Goal: Information Seeking & Learning: Learn about a topic

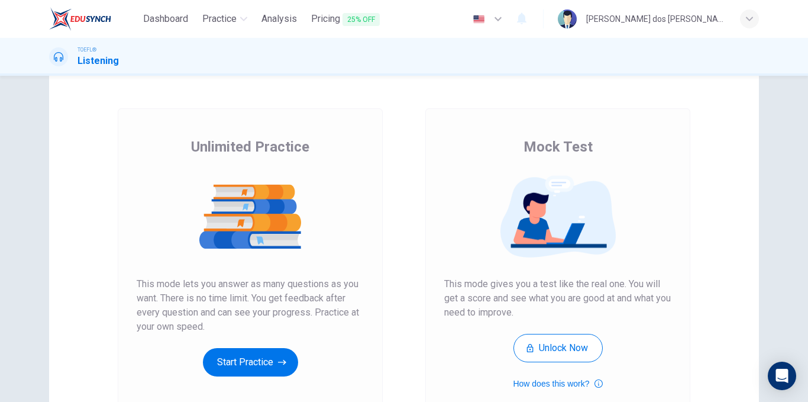
scroll to position [59, 0]
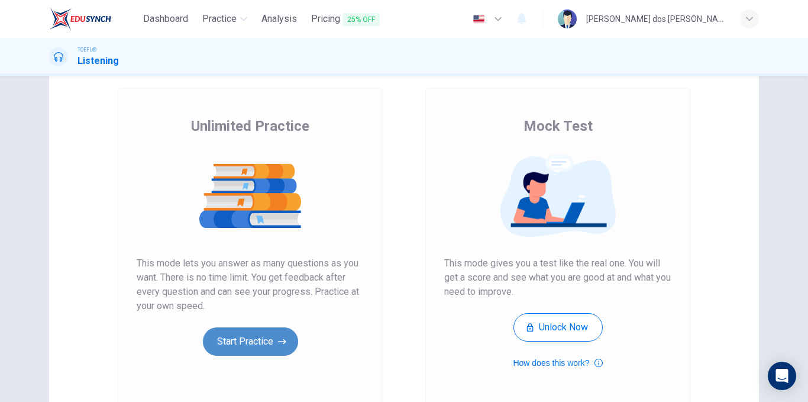
click at [251, 339] on button "Start Practice" at bounding box center [250, 341] width 95 height 28
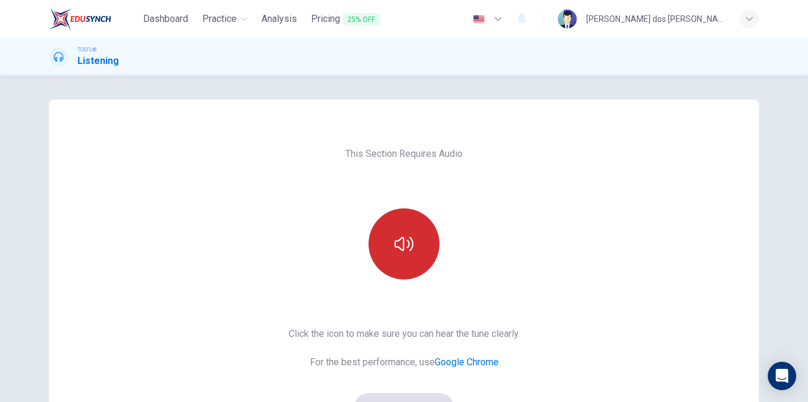
click at [431, 241] on button "button" at bounding box center [404, 243] width 71 height 71
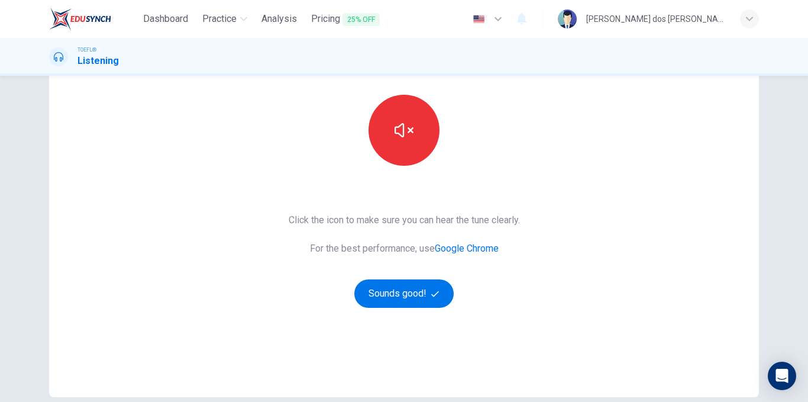
scroll to position [118, 0]
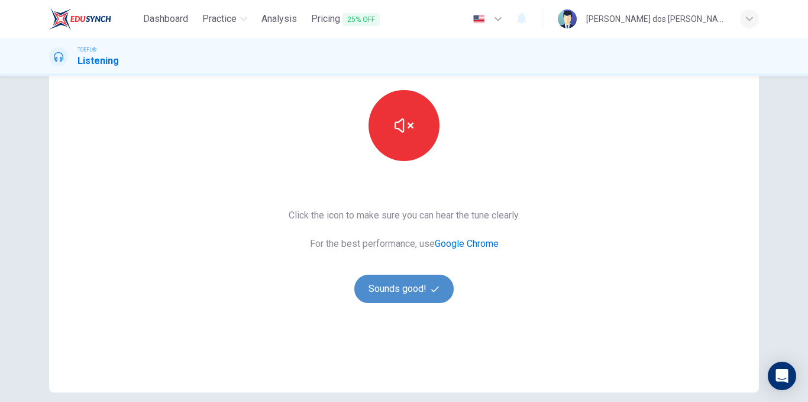
click at [431, 290] on icon "button" at bounding box center [435, 289] width 8 height 8
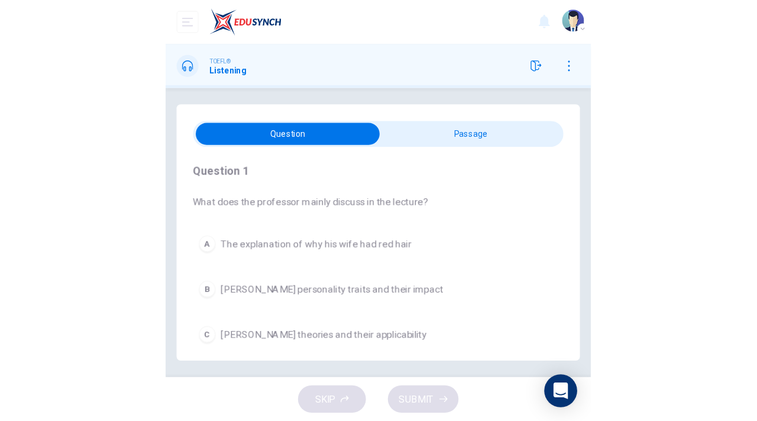
scroll to position [0, 0]
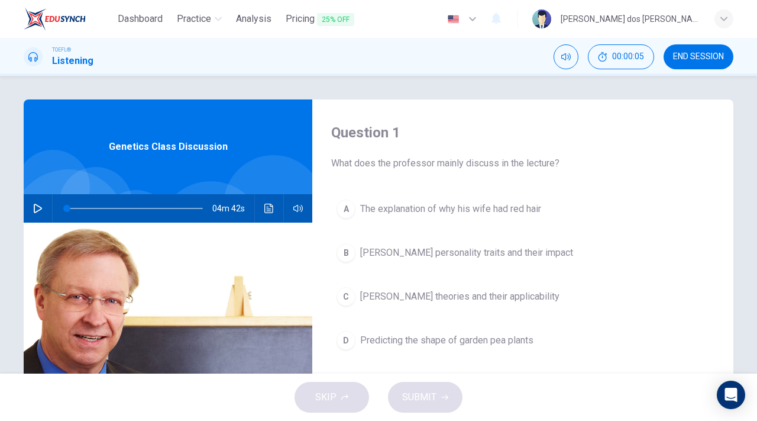
click at [34, 206] on icon "button" at bounding box center [37, 208] width 9 height 9
type input "0"
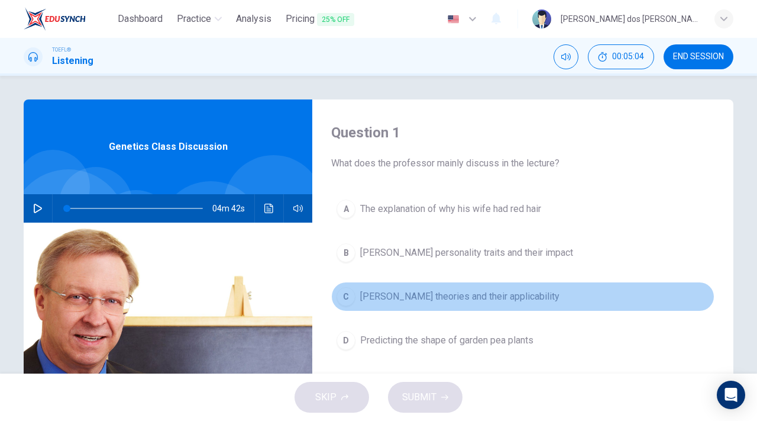
click at [337, 293] on div "C" at bounding box center [346, 296] width 19 height 19
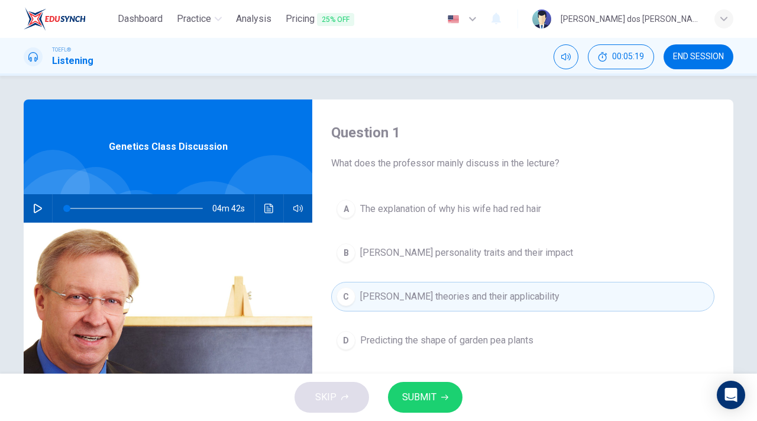
click at [411, 386] on button "SUBMIT" at bounding box center [425, 397] width 75 height 31
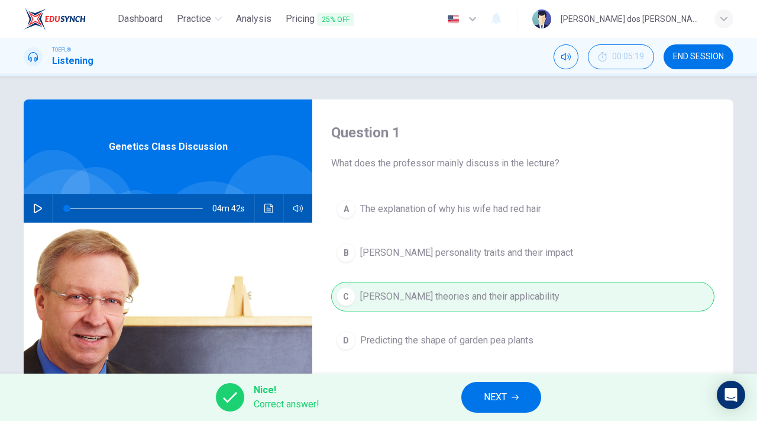
click at [492, 401] on button "NEXT" at bounding box center [501, 397] width 80 height 31
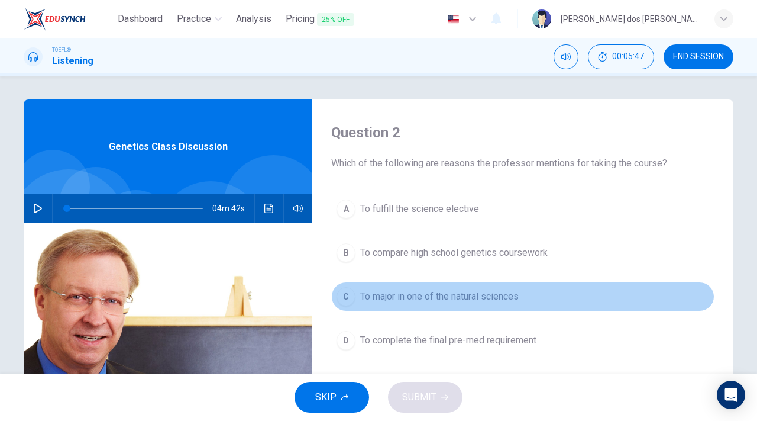
click at [347, 297] on div "C" at bounding box center [346, 296] width 19 height 19
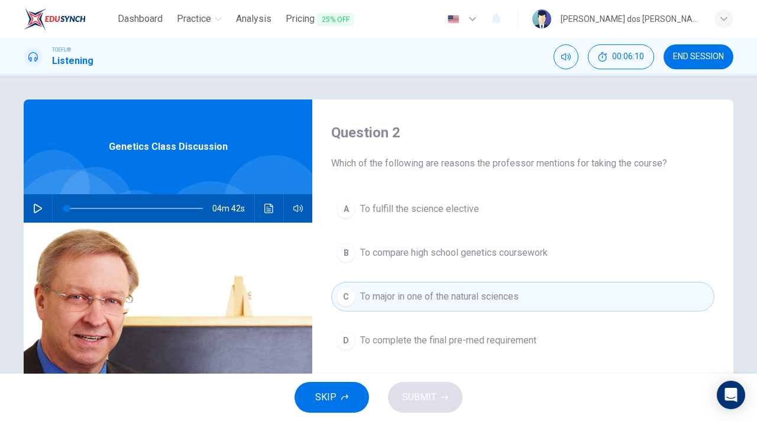
click at [369, 295] on span "To major in one of the natural sciences" at bounding box center [439, 296] width 159 height 14
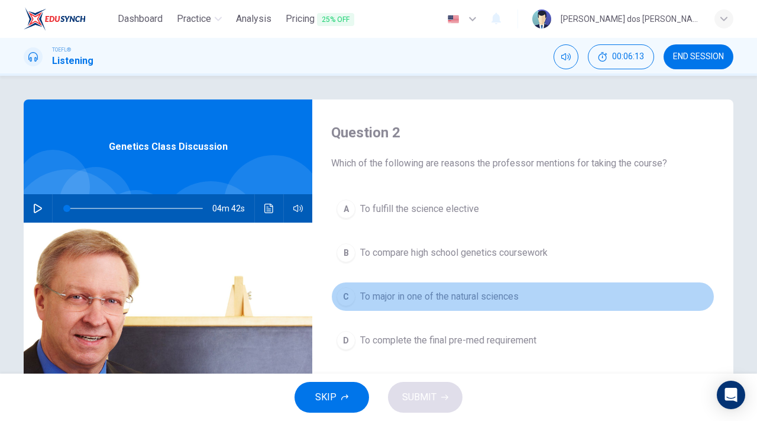
click at [338, 299] on div "C" at bounding box center [346, 296] width 19 height 19
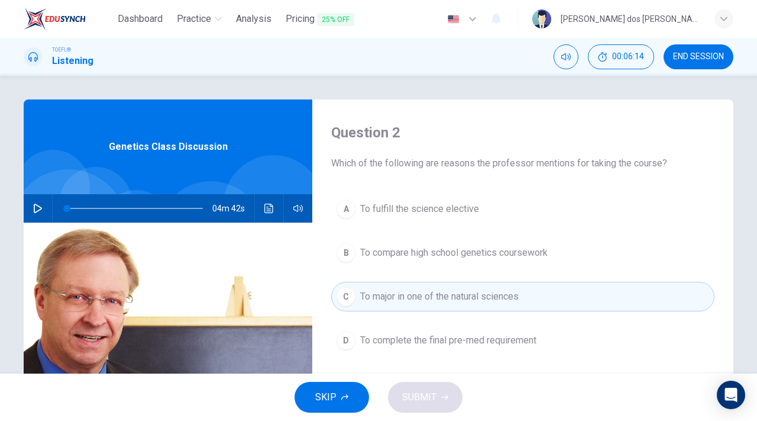
click at [338, 299] on div "C" at bounding box center [346, 296] width 19 height 19
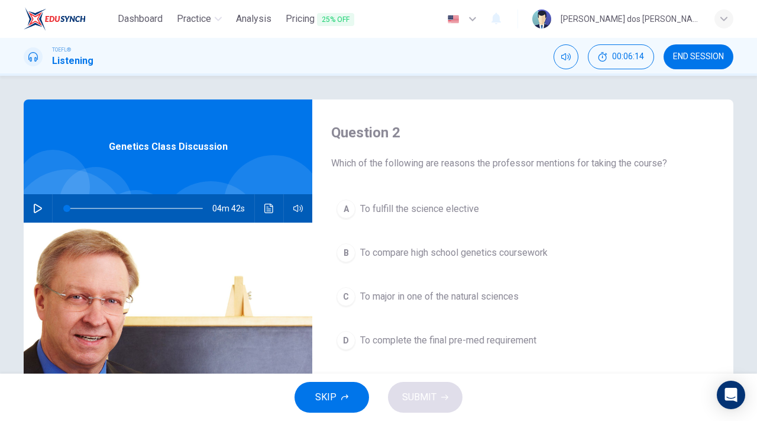
click at [338, 299] on div "C" at bounding box center [346, 296] width 19 height 19
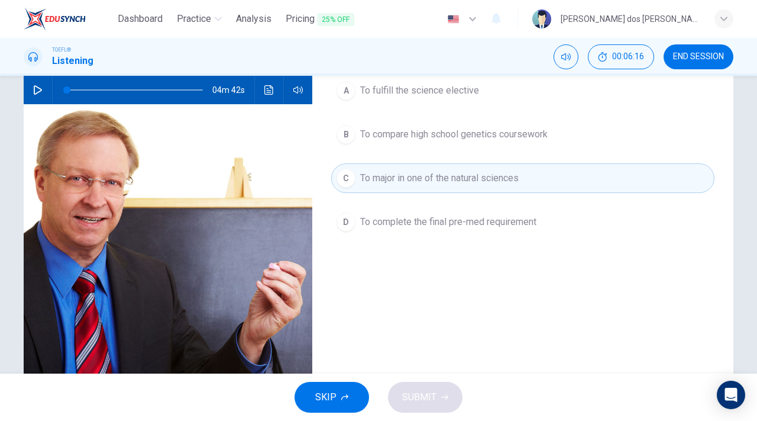
scroll to position [59, 0]
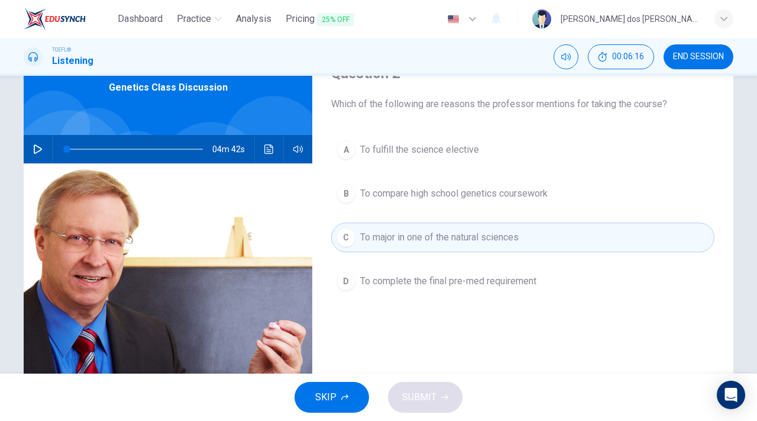
click at [366, 183] on button "B To compare high school genetics coursework" at bounding box center [522, 194] width 383 height 30
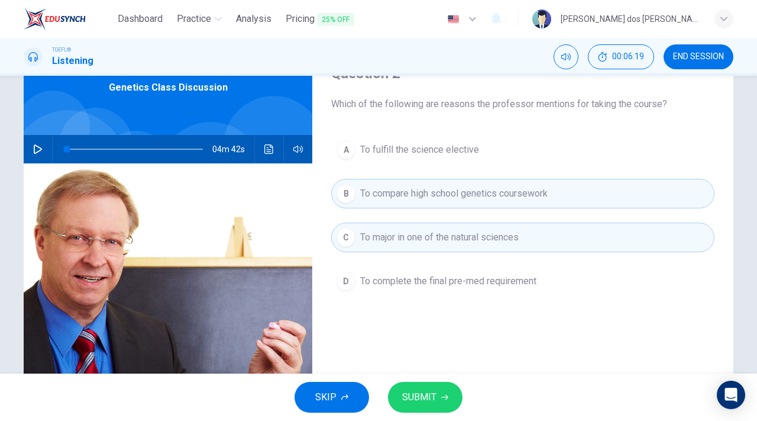
scroll to position [0, 0]
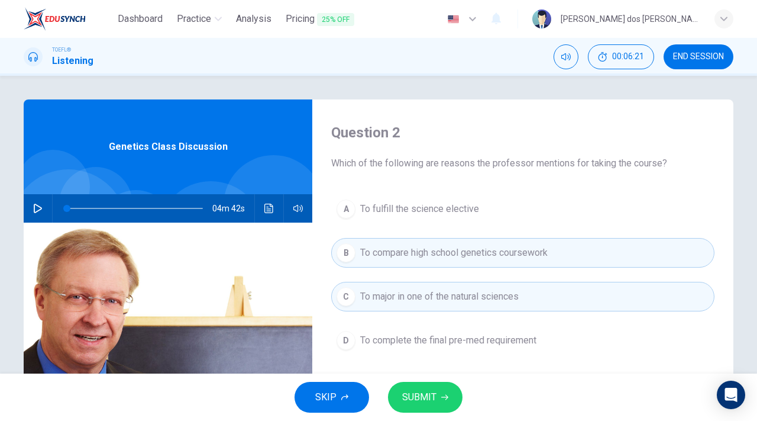
click at [346, 292] on div "C" at bounding box center [346, 296] width 19 height 19
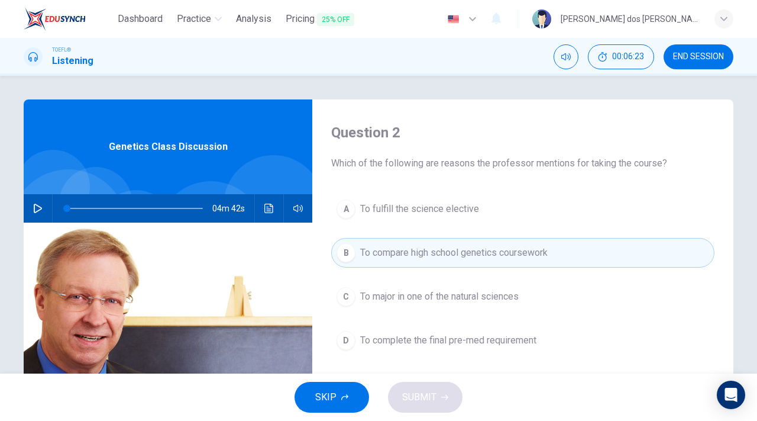
click at [348, 211] on div "A" at bounding box center [346, 208] width 19 height 19
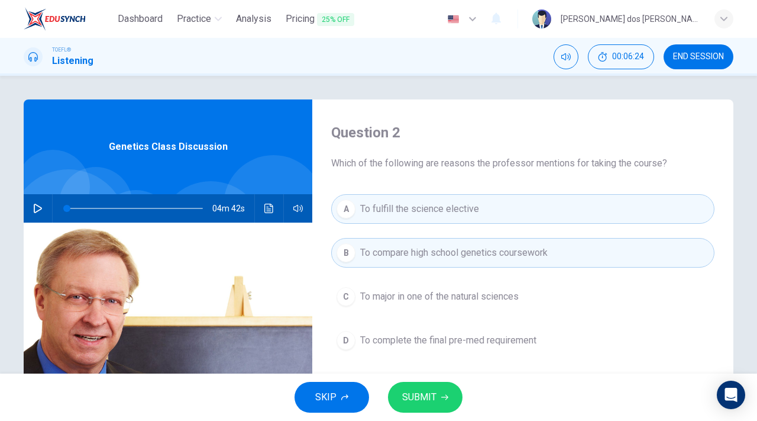
click at [337, 296] on div "C" at bounding box center [346, 296] width 19 height 19
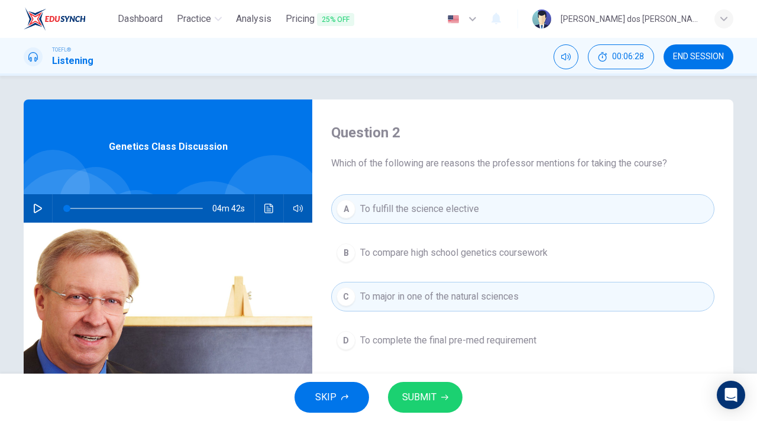
click at [421, 389] on span "SUBMIT" at bounding box center [419, 397] width 34 height 17
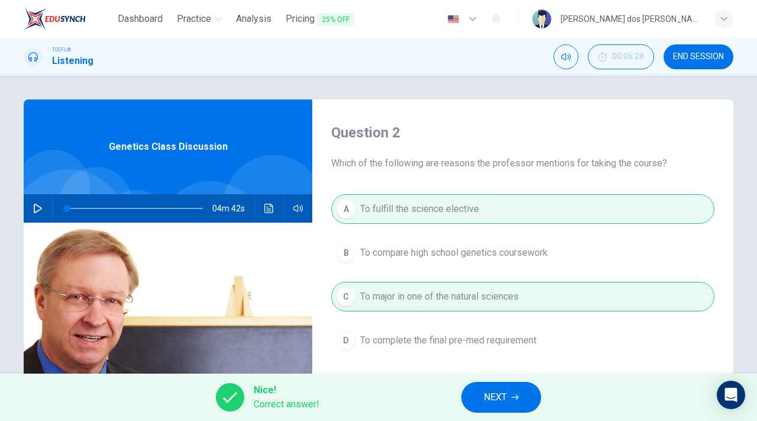
click at [500, 393] on span "NEXT" at bounding box center [495, 397] width 23 height 17
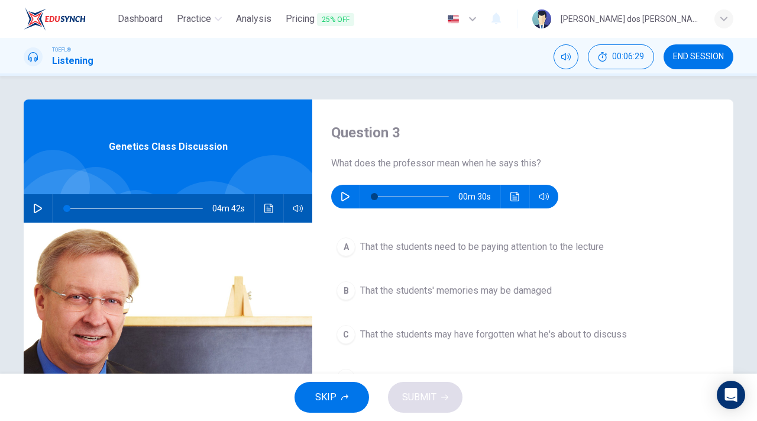
click at [338, 202] on button "button" at bounding box center [345, 197] width 19 height 24
type input "0"
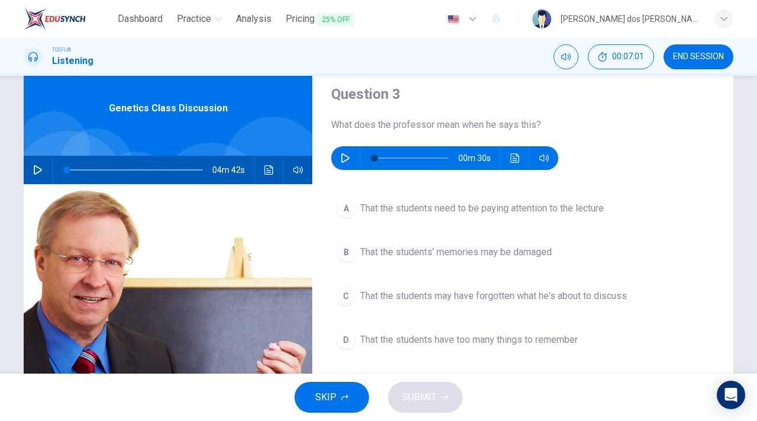
scroll to position [59, 0]
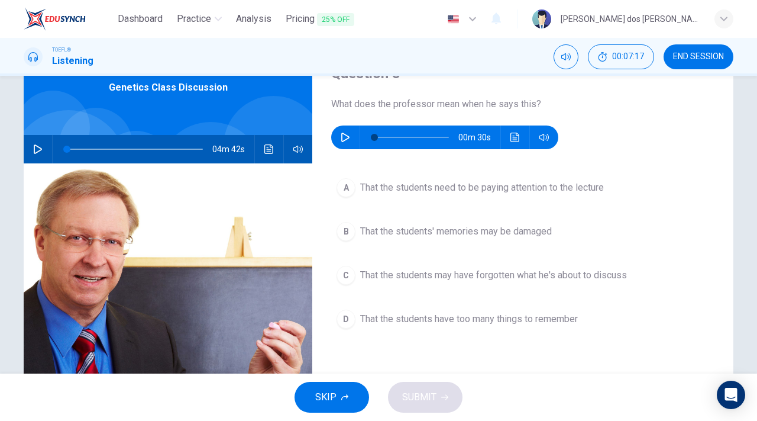
click at [346, 279] on div "C" at bounding box center [346, 275] width 19 height 19
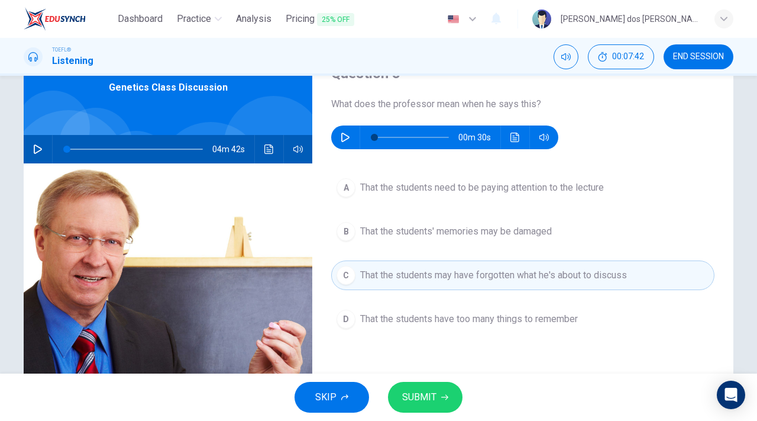
click at [372, 190] on span "That the students need to be paying attention to the lecture" at bounding box center [482, 187] width 244 height 14
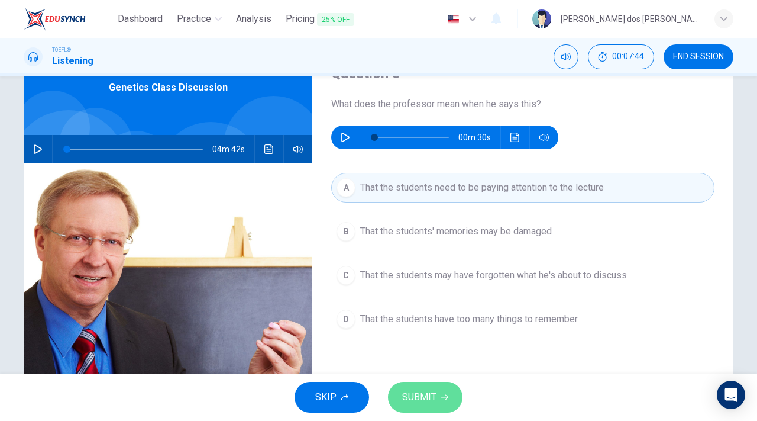
click at [416, 388] on button "SUBMIT" at bounding box center [425, 397] width 75 height 31
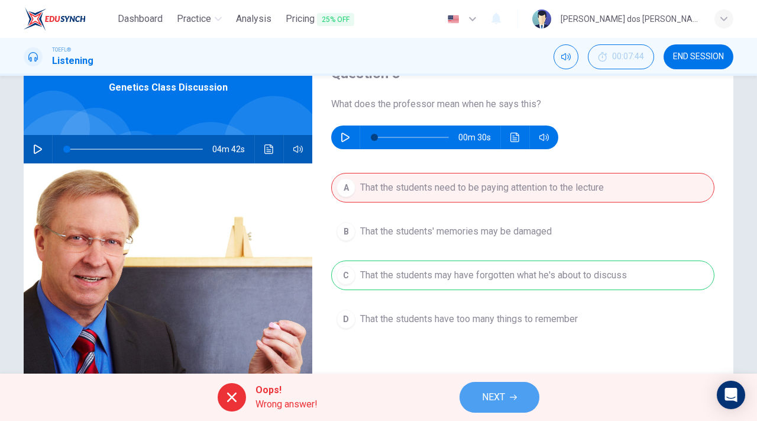
click at [485, 391] on span "NEXT" at bounding box center [493, 397] width 23 height 17
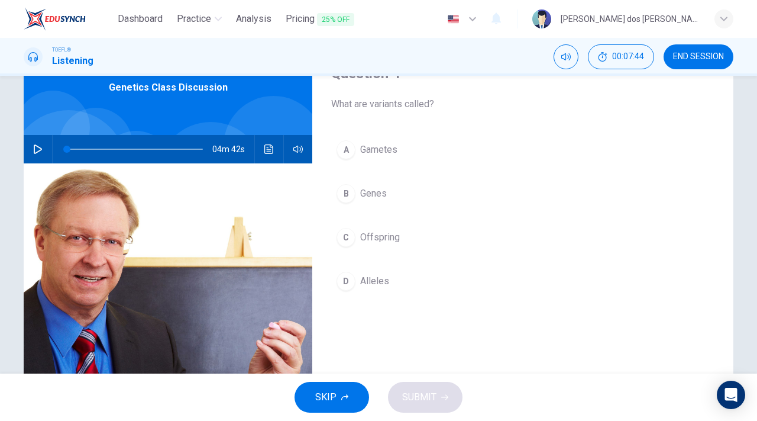
scroll to position [0, 0]
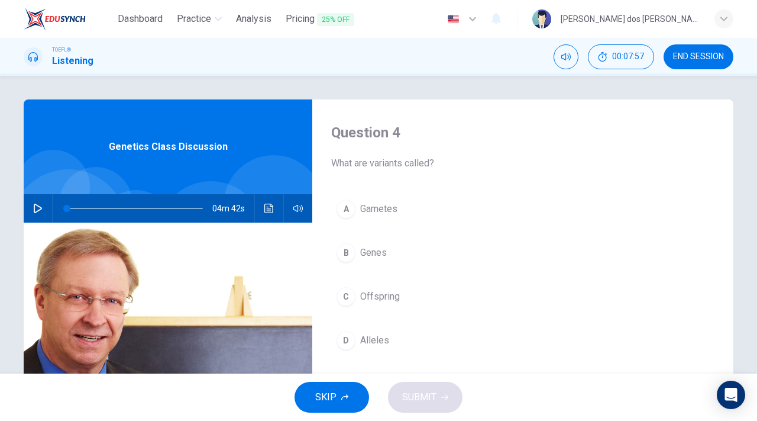
click at [343, 213] on div "A" at bounding box center [346, 208] width 19 height 19
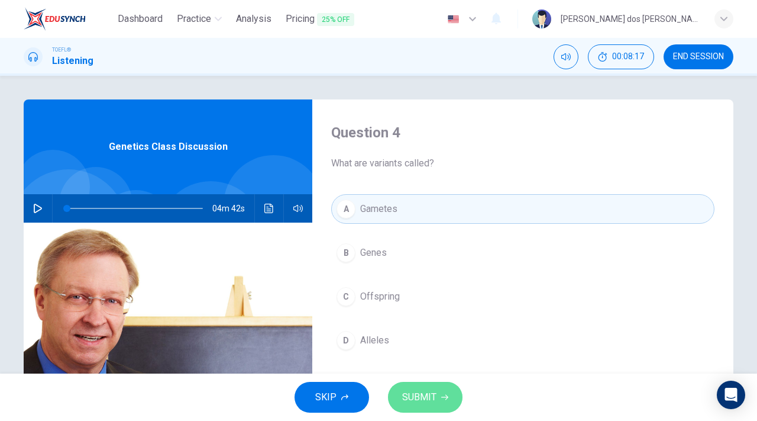
click at [418, 394] on span "SUBMIT" at bounding box center [419, 397] width 34 height 17
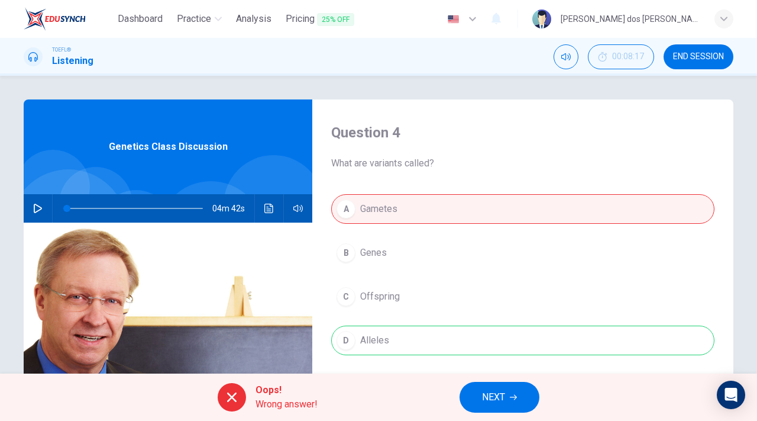
click at [490, 392] on span "NEXT" at bounding box center [493, 397] width 23 height 17
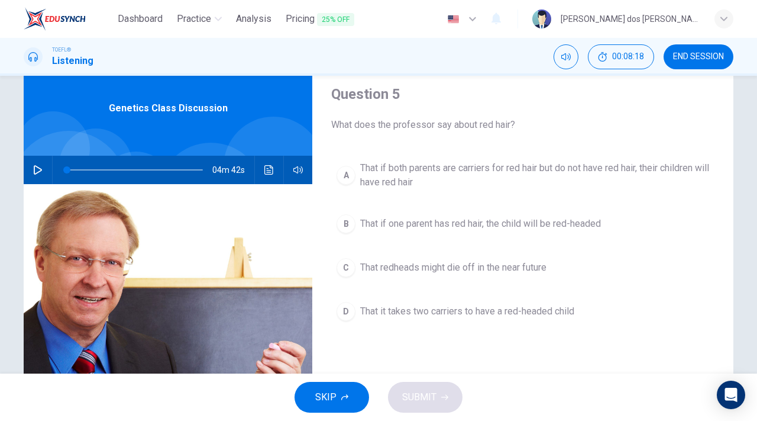
scroll to position [59, 0]
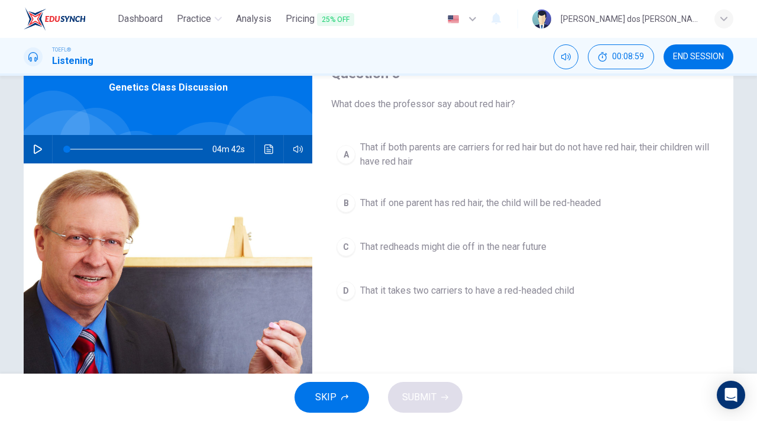
click at [344, 255] on div "C" at bounding box center [346, 246] width 19 height 19
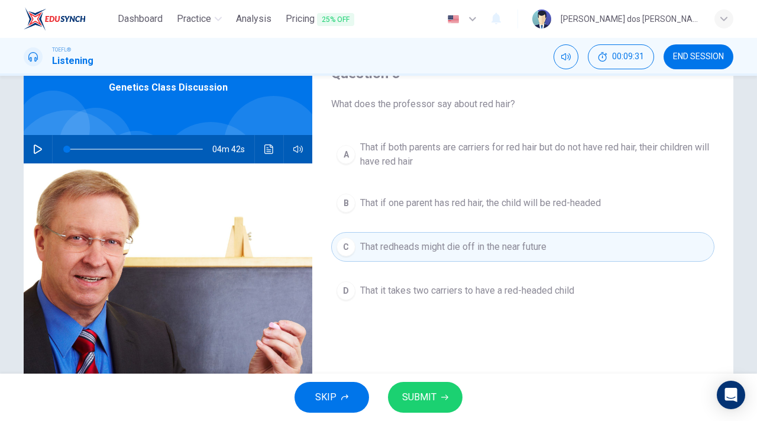
click at [435, 401] on span "SUBMIT" at bounding box center [419, 397] width 34 height 17
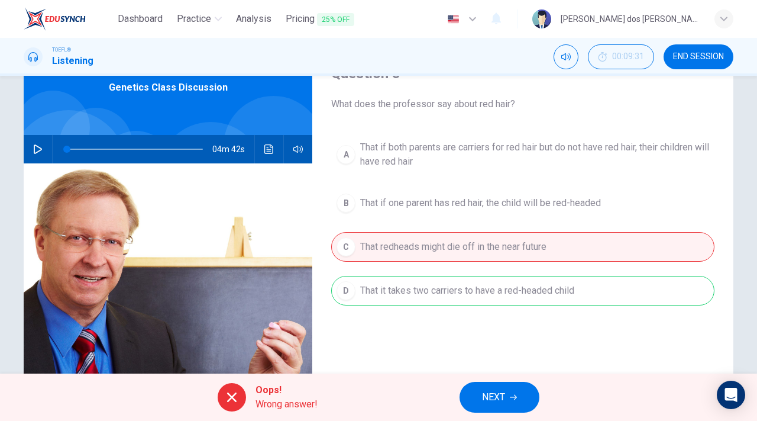
click at [482, 399] on span "NEXT" at bounding box center [493, 397] width 23 height 17
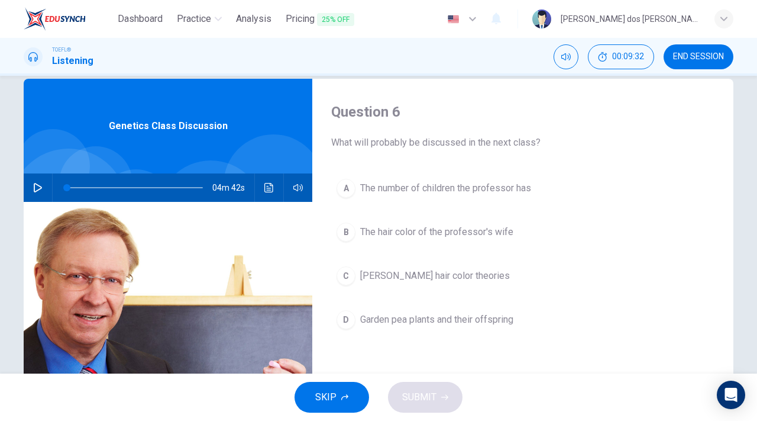
scroll to position [0, 0]
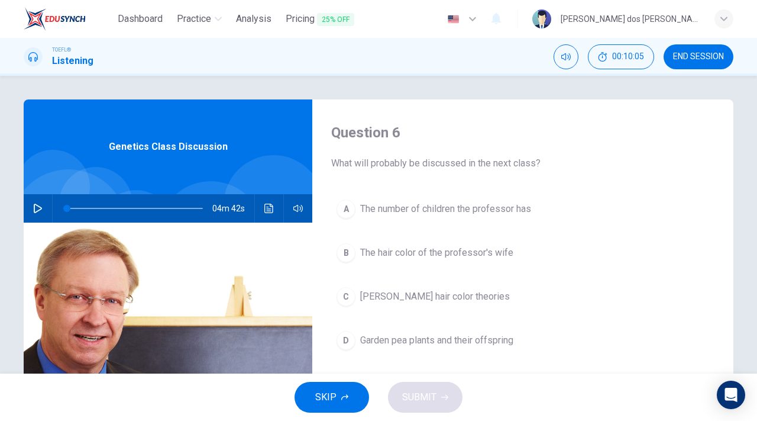
click at [338, 244] on div "B" at bounding box center [346, 252] width 19 height 19
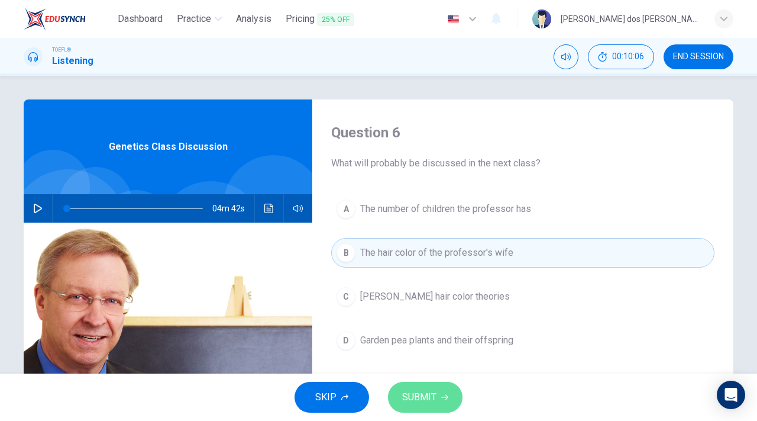
click at [408, 384] on button "SUBMIT" at bounding box center [425, 397] width 75 height 31
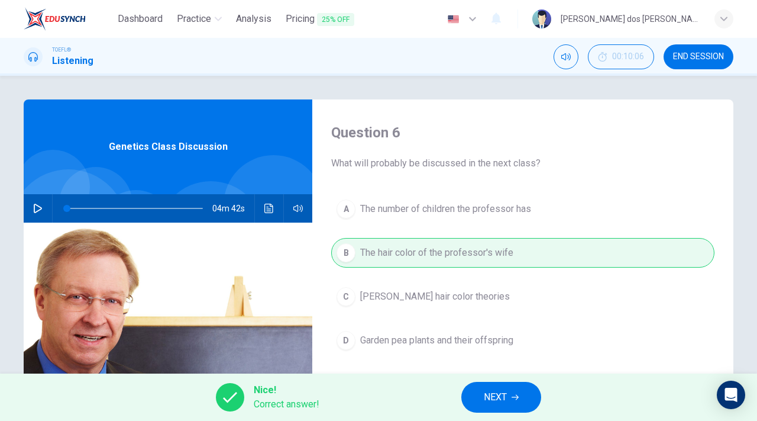
click at [502, 401] on span "NEXT" at bounding box center [495, 397] width 23 height 17
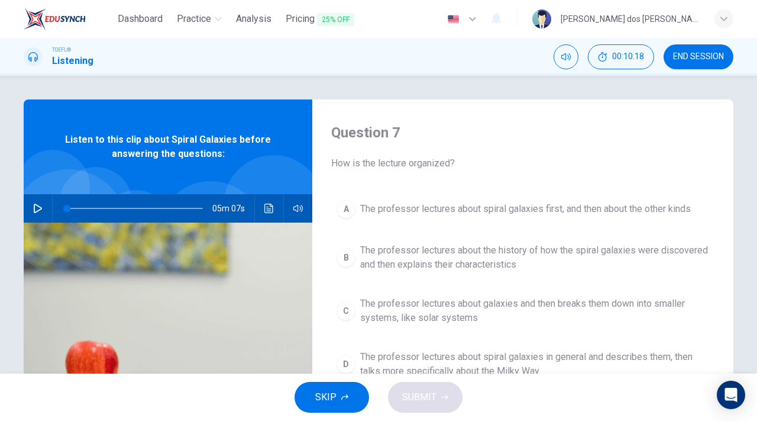
click at [34, 211] on icon "button" at bounding box center [38, 208] width 8 height 9
type input "0"
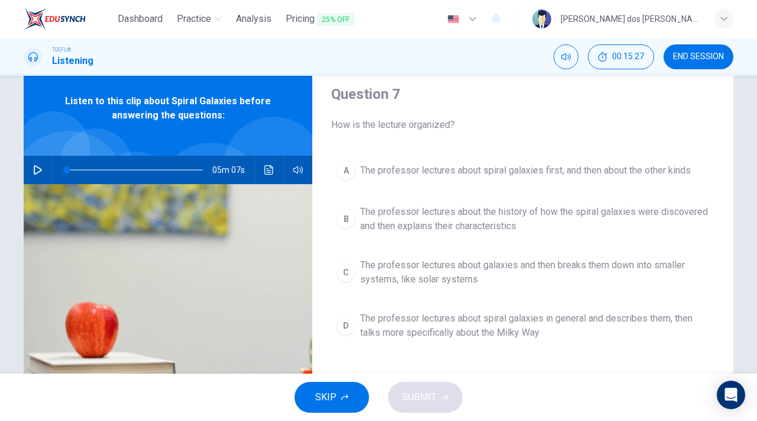
scroll to position [59, 0]
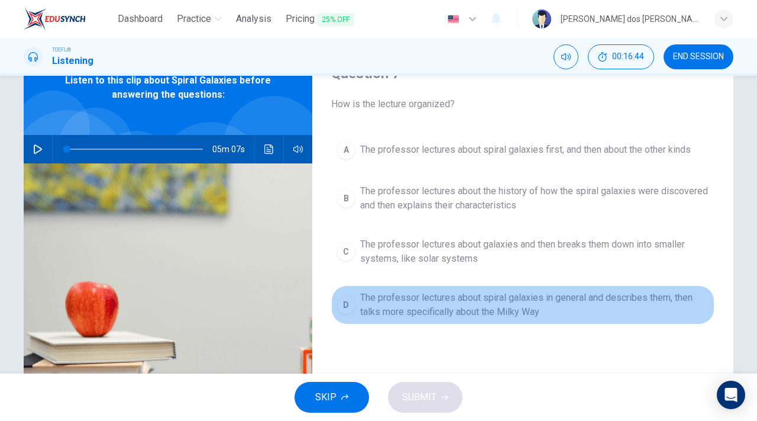
click at [338, 301] on div "D" at bounding box center [346, 304] width 19 height 19
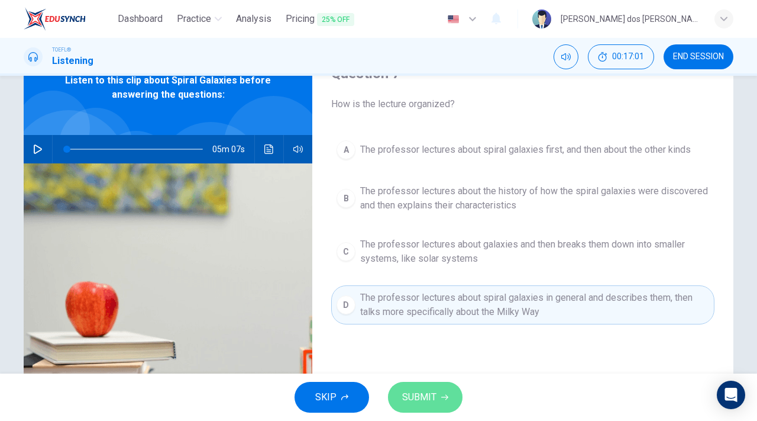
click at [399, 401] on button "SUBMIT" at bounding box center [425, 397] width 75 height 31
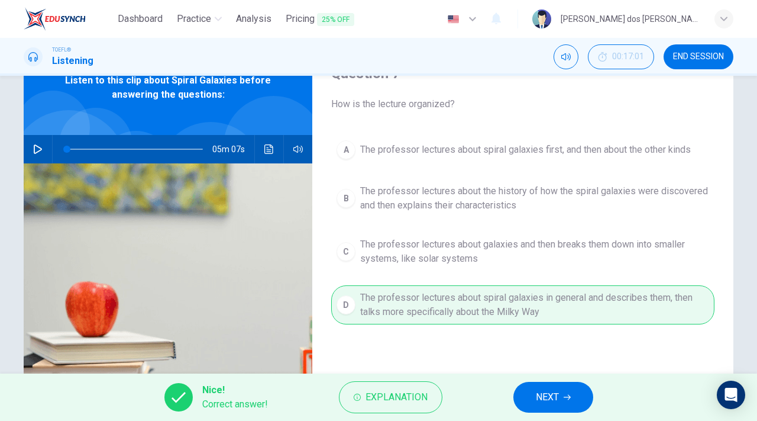
click at [532, 389] on button "NEXT" at bounding box center [554, 397] width 80 height 31
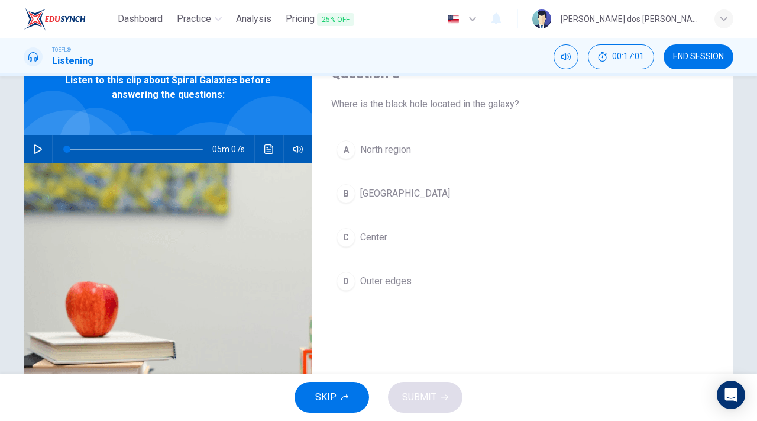
scroll to position [0, 0]
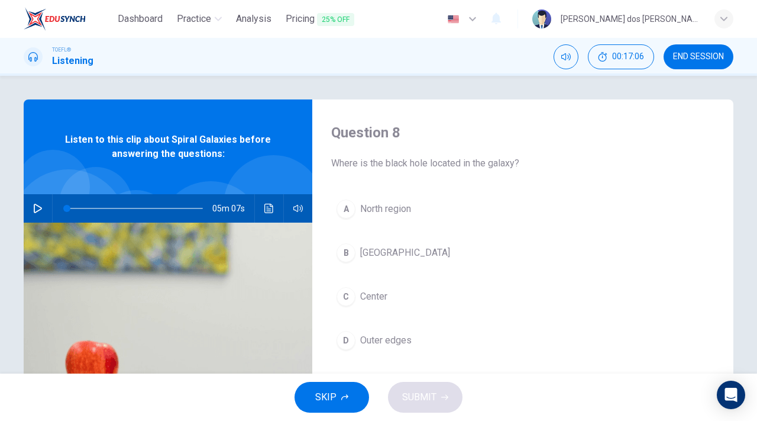
click at [364, 295] on span "Center" at bounding box center [373, 296] width 27 height 14
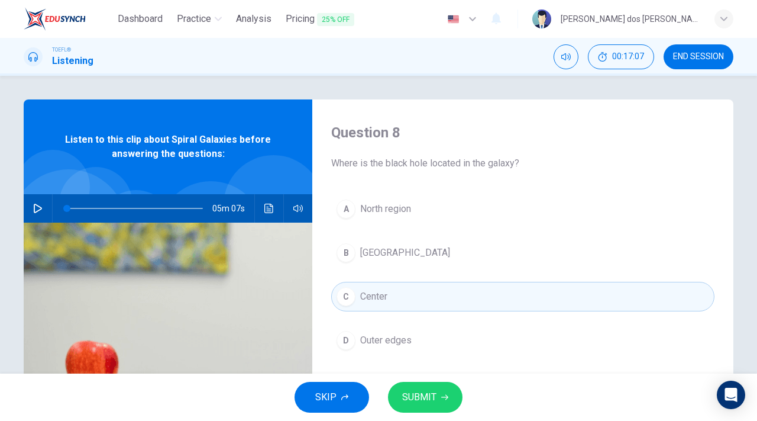
click at [412, 392] on span "SUBMIT" at bounding box center [419, 397] width 34 height 17
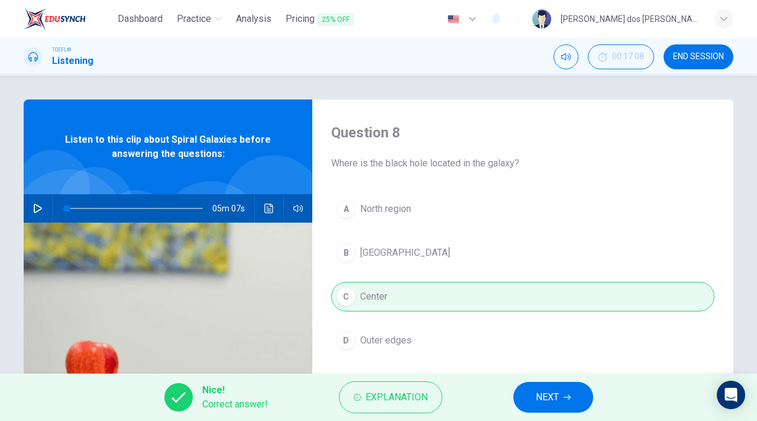
click at [535, 396] on button "NEXT" at bounding box center [554, 397] width 80 height 31
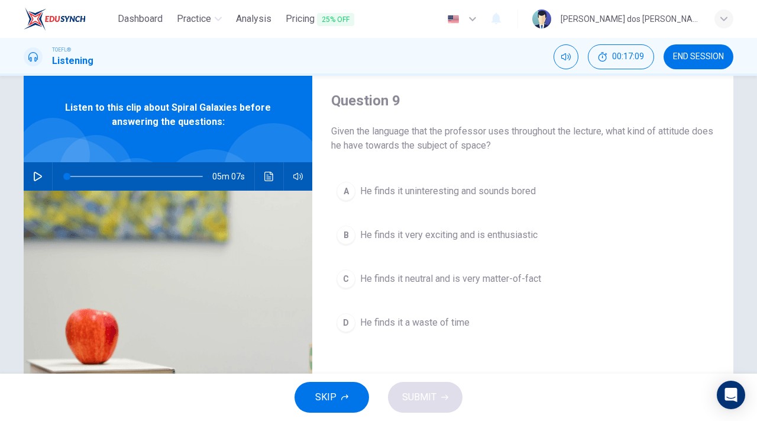
scroll to position [59, 0]
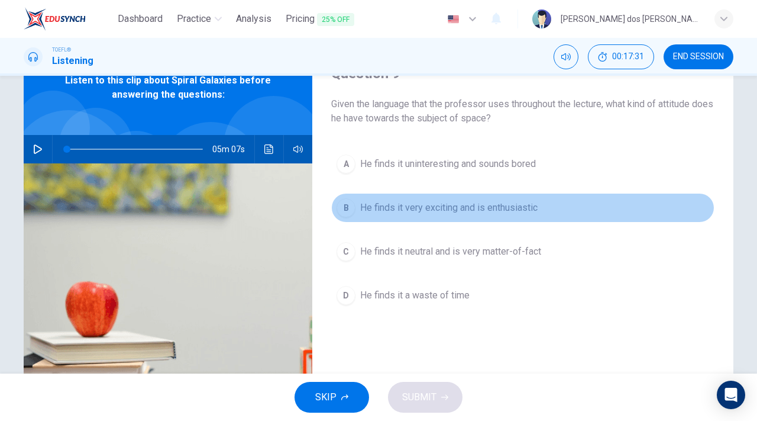
click at [365, 210] on span "He finds it very exciting and is enthusiastic" at bounding box center [448, 208] width 177 height 14
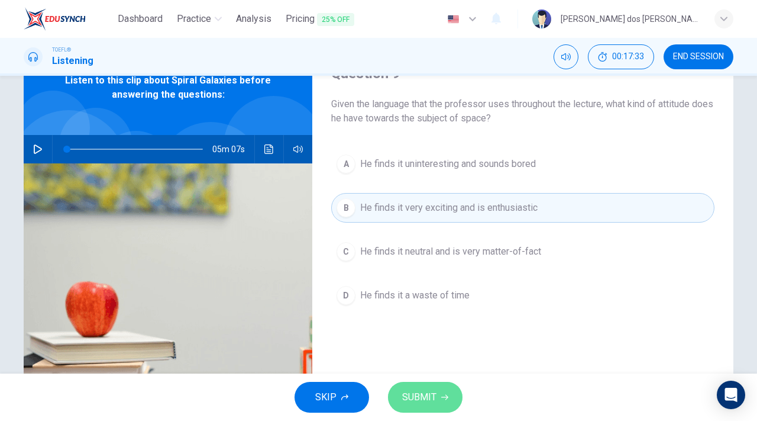
click at [412, 394] on span "SUBMIT" at bounding box center [419, 397] width 34 height 17
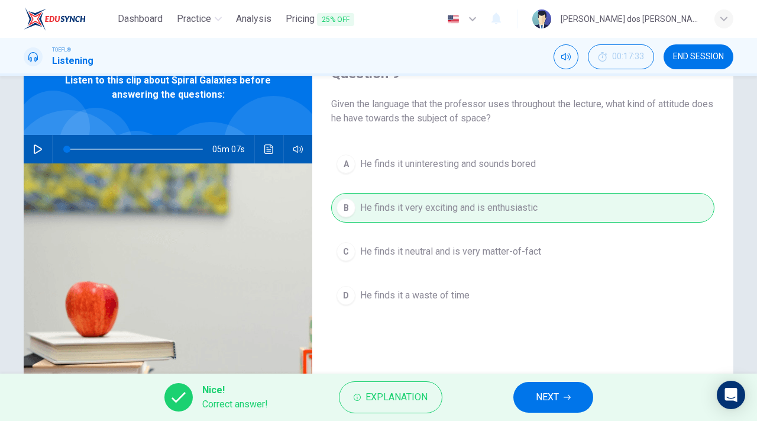
click at [560, 400] on button "NEXT" at bounding box center [554, 397] width 80 height 31
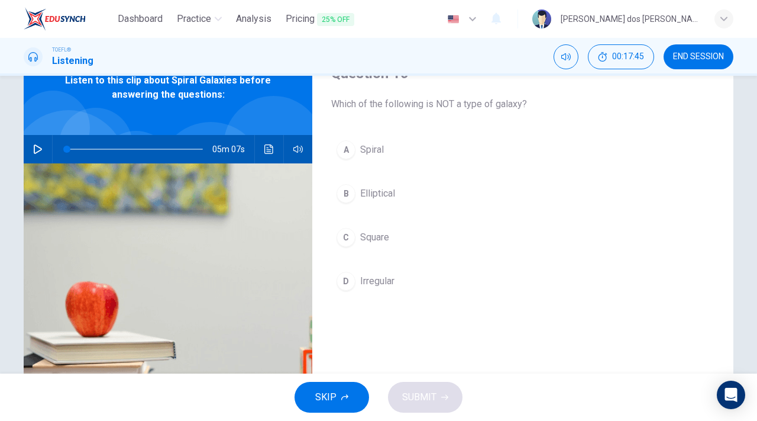
click at [353, 242] on button "C Square" at bounding box center [522, 237] width 383 height 30
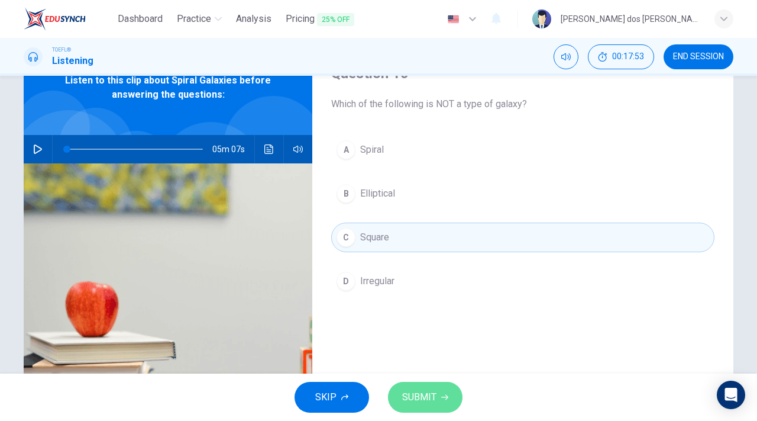
click at [448, 392] on button "SUBMIT" at bounding box center [425, 397] width 75 height 31
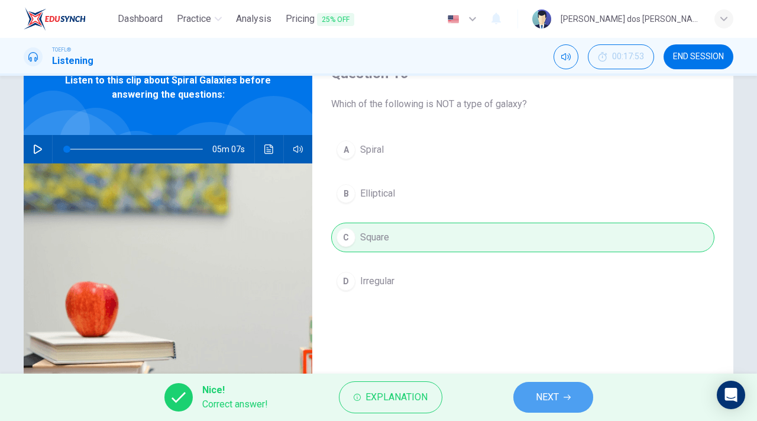
click at [537, 384] on button "NEXT" at bounding box center [554, 397] width 80 height 31
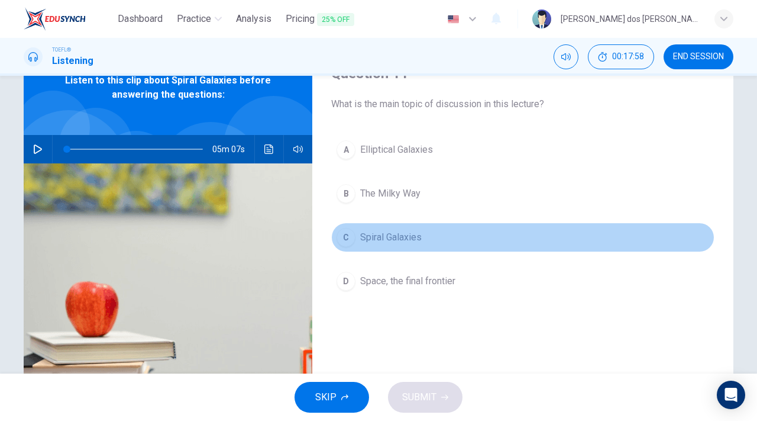
click at [379, 250] on button "C Spiral Galaxies" at bounding box center [522, 237] width 383 height 30
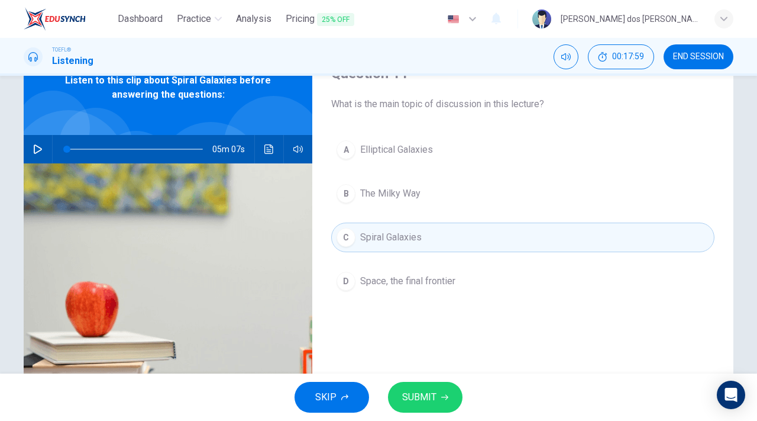
click at [413, 392] on span "SUBMIT" at bounding box center [419, 397] width 34 height 17
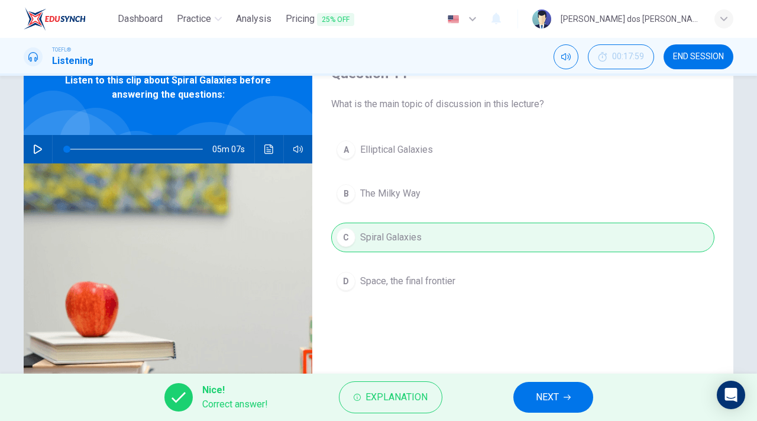
click at [532, 395] on button "NEXT" at bounding box center [554, 397] width 80 height 31
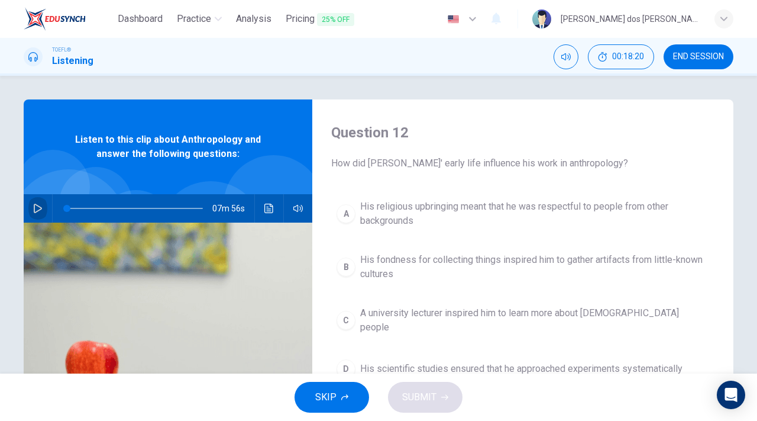
click at [41, 206] on button "button" at bounding box center [37, 208] width 19 height 28
type input "0"
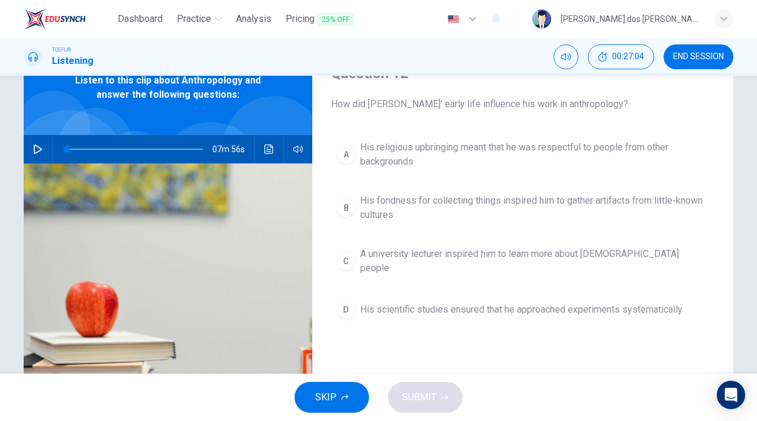
click at [340, 302] on div "D" at bounding box center [346, 309] width 19 height 19
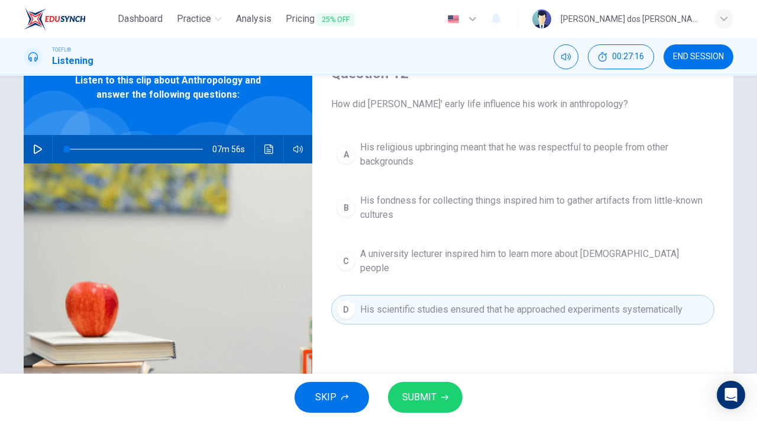
click at [445, 389] on button "SUBMIT" at bounding box center [425, 397] width 75 height 31
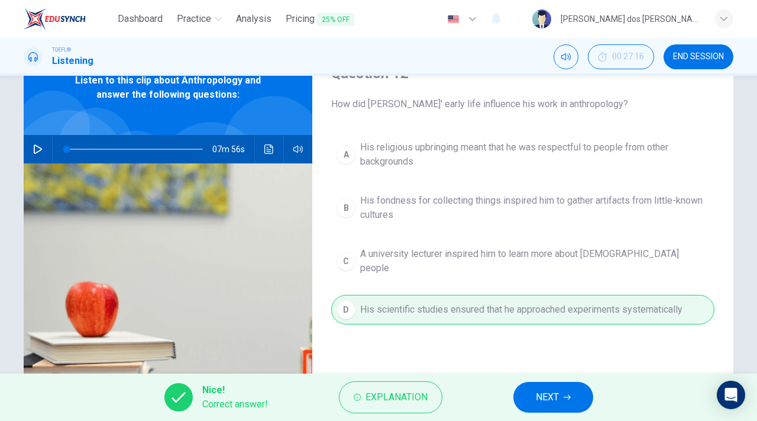
click at [566, 400] on icon "button" at bounding box center [567, 396] width 7 height 7
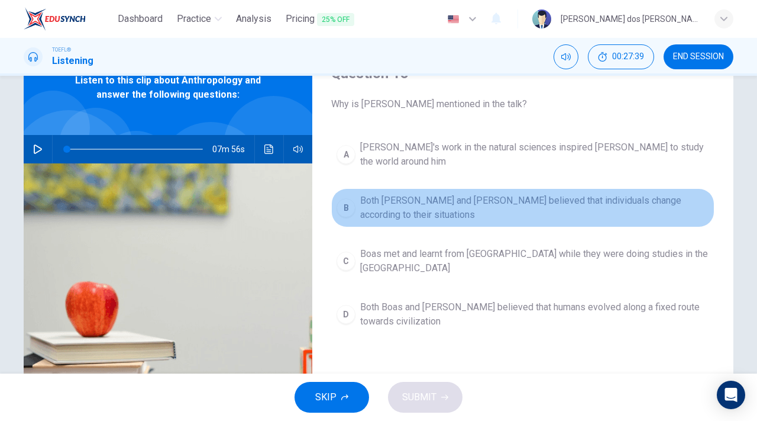
click at [367, 195] on span "Both Darwin and Boas believed that individuals change according to their situat…" at bounding box center [534, 207] width 349 height 28
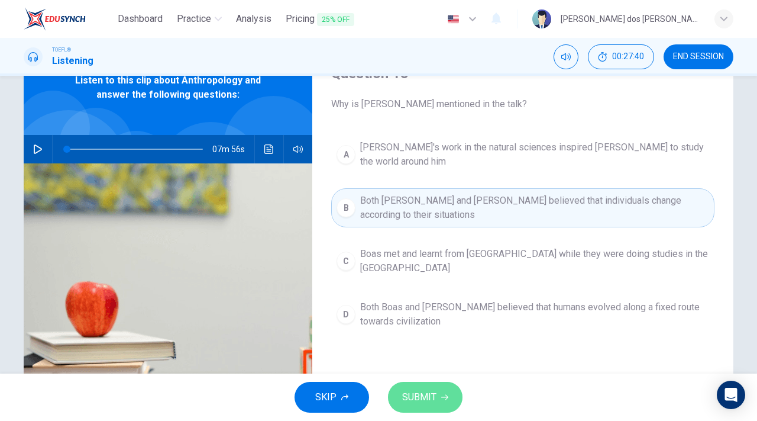
click at [410, 395] on span "SUBMIT" at bounding box center [419, 397] width 34 height 17
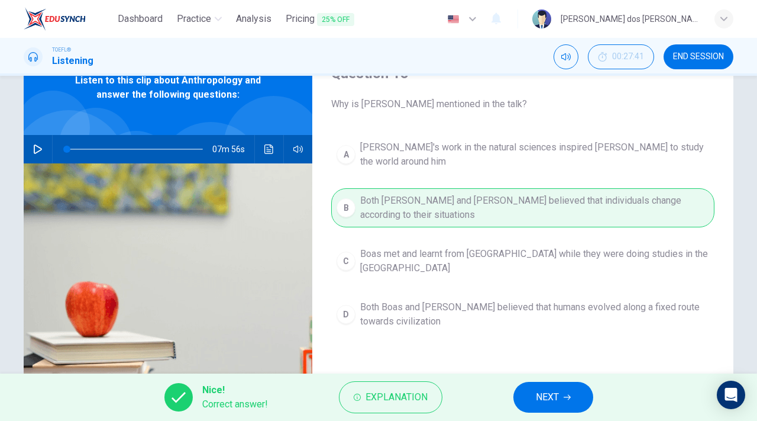
click at [536, 394] on span "NEXT" at bounding box center [547, 397] width 23 height 17
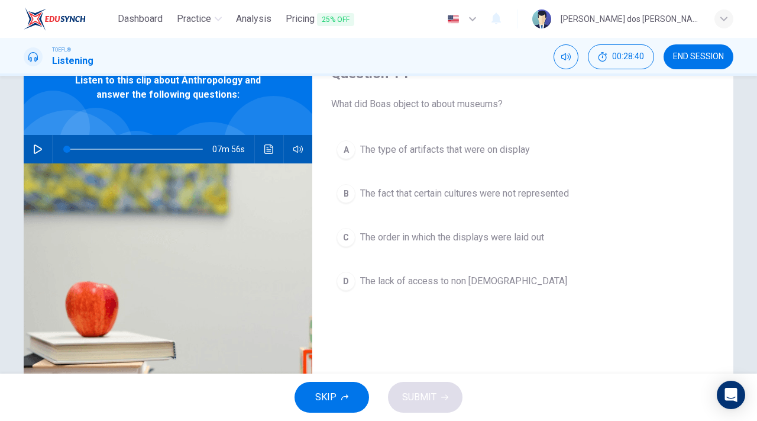
click at [438, 196] on span "The fact that certain cultures were not represented" at bounding box center [464, 193] width 209 height 14
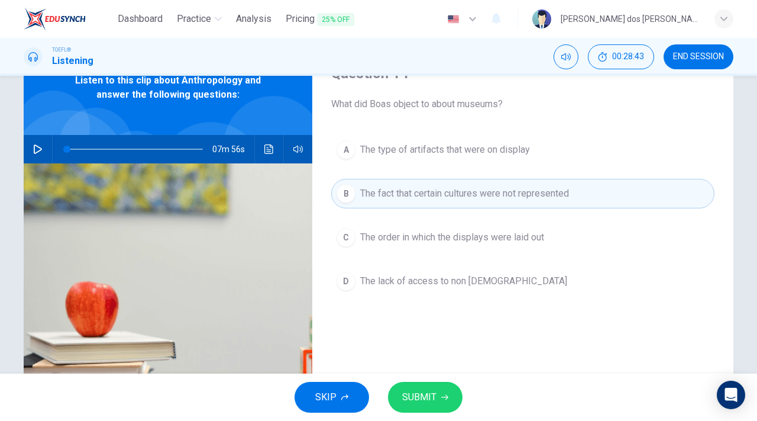
click at [408, 396] on span "SUBMIT" at bounding box center [419, 397] width 34 height 17
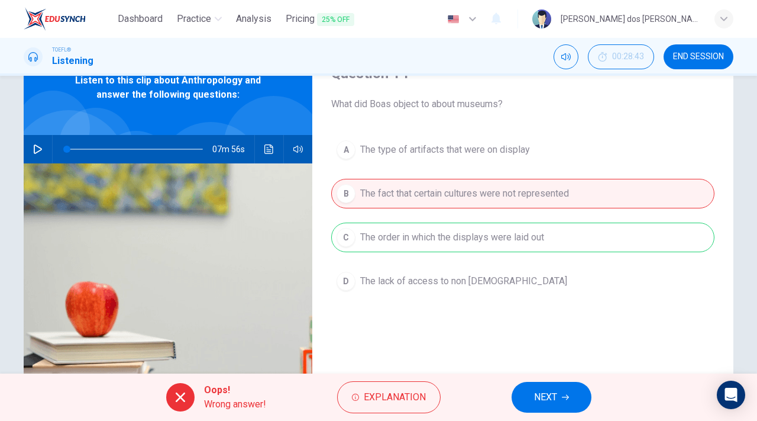
click at [540, 387] on button "NEXT" at bounding box center [552, 397] width 80 height 31
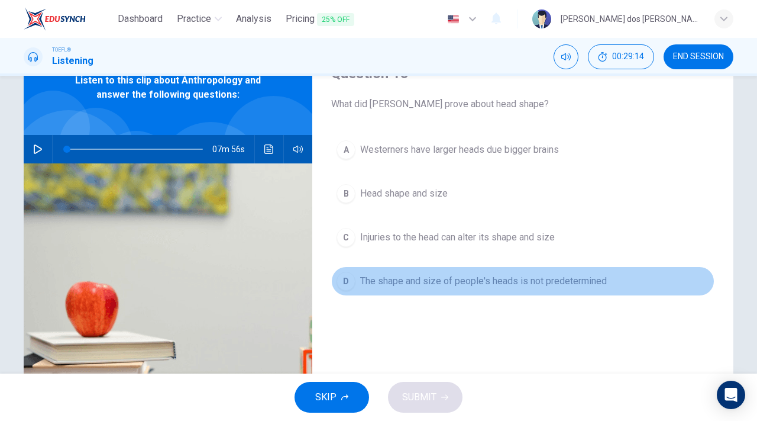
click at [338, 283] on div "D" at bounding box center [346, 281] width 19 height 19
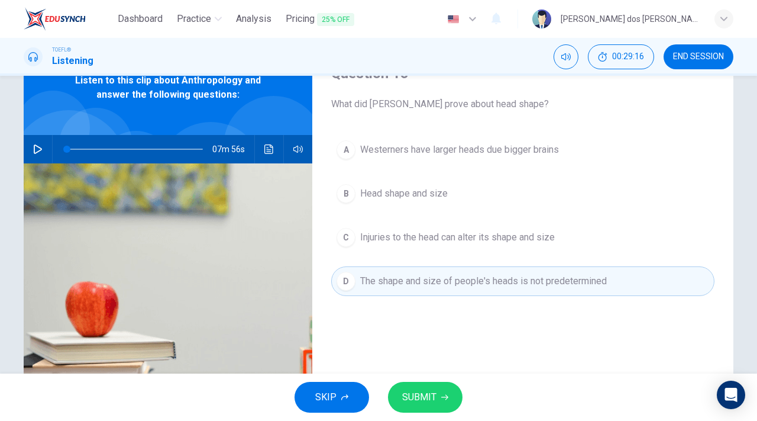
click at [399, 400] on button "SUBMIT" at bounding box center [425, 397] width 75 height 31
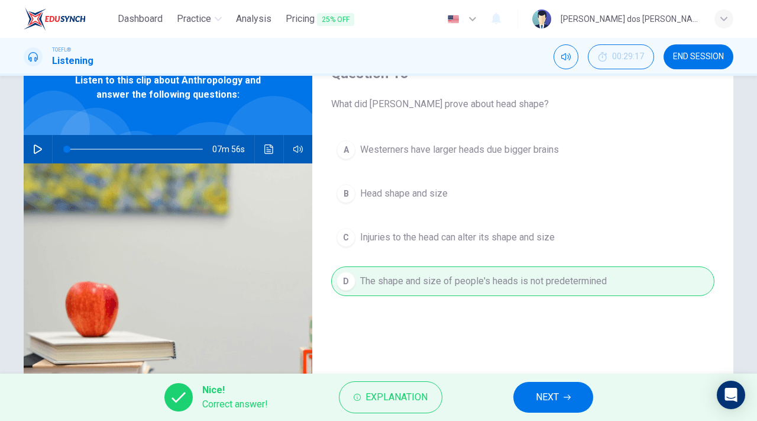
click at [538, 401] on span "NEXT" at bounding box center [547, 397] width 23 height 17
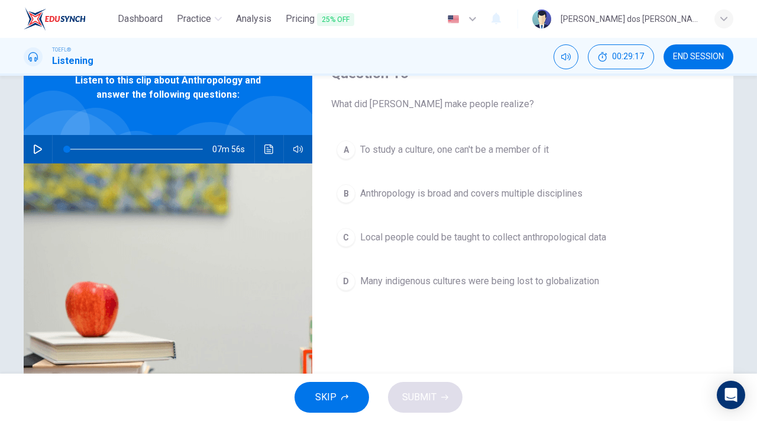
scroll to position [0, 0]
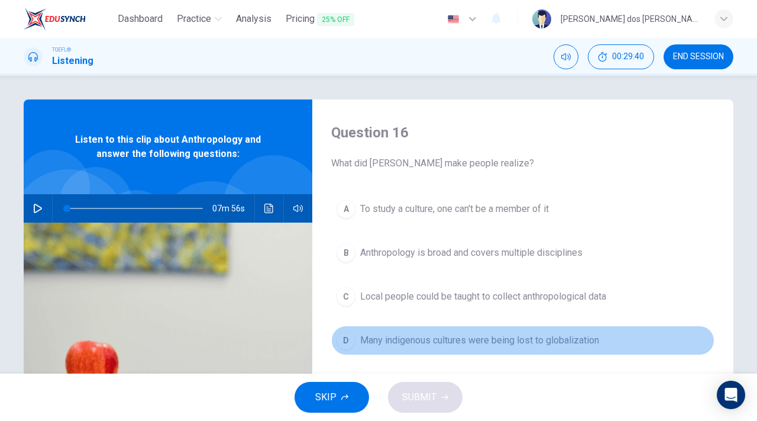
click at [351, 339] on div "D" at bounding box center [346, 340] width 19 height 19
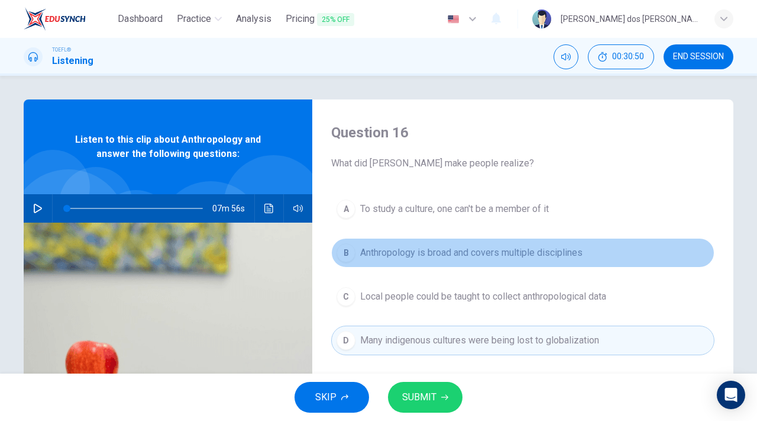
click at [470, 251] on span "Anthropology is broad and covers multiple disciplines" at bounding box center [471, 253] width 222 height 14
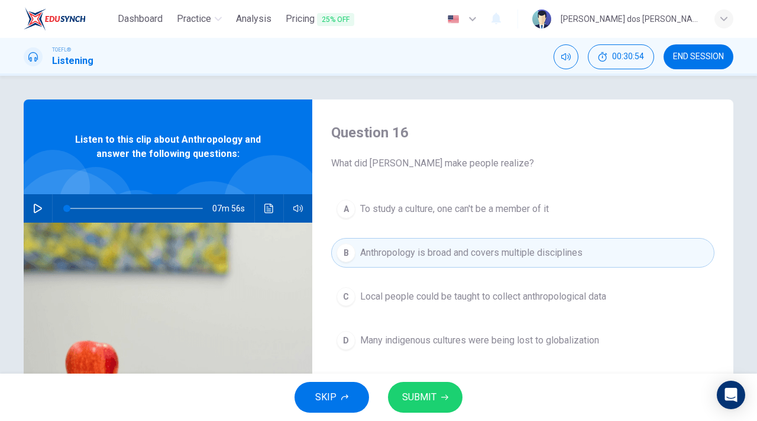
click at [415, 387] on button "SUBMIT" at bounding box center [425, 397] width 75 height 31
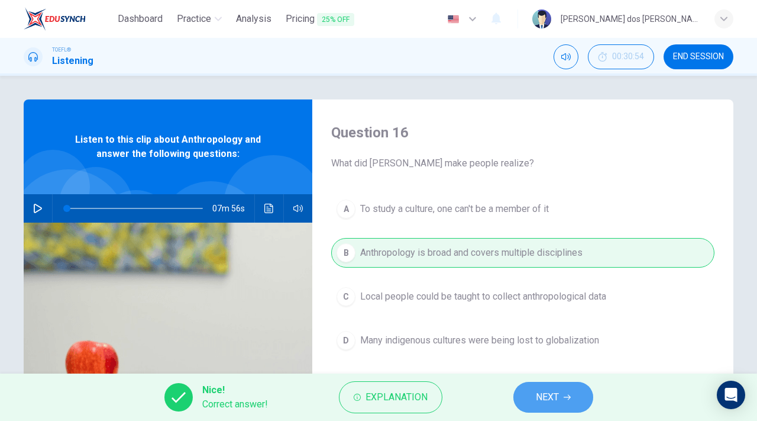
click at [548, 388] on button "NEXT" at bounding box center [554, 397] width 80 height 31
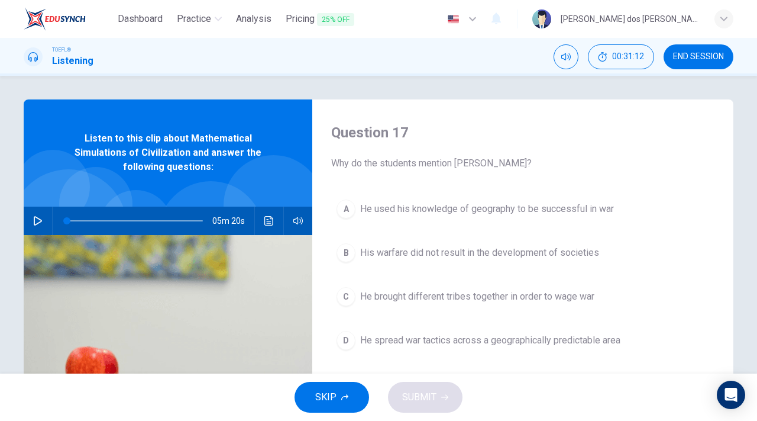
click at [33, 220] on icon "button" at bounding box center [37, 220] width 9 height 9
type input "0"
click at [338, 296] on div "C" at bounding box center [346, 296] width 19 height 19
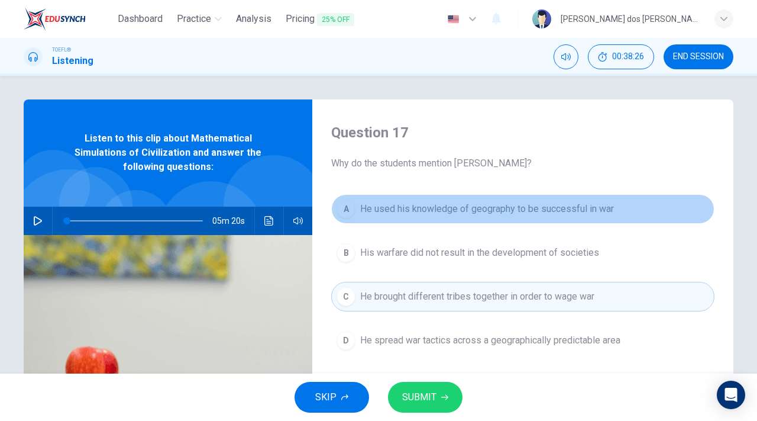
click at [579, 208] on span "He used his knowledge of geography to be successful in war" at bounding box center [487, 209] width 254 height 14
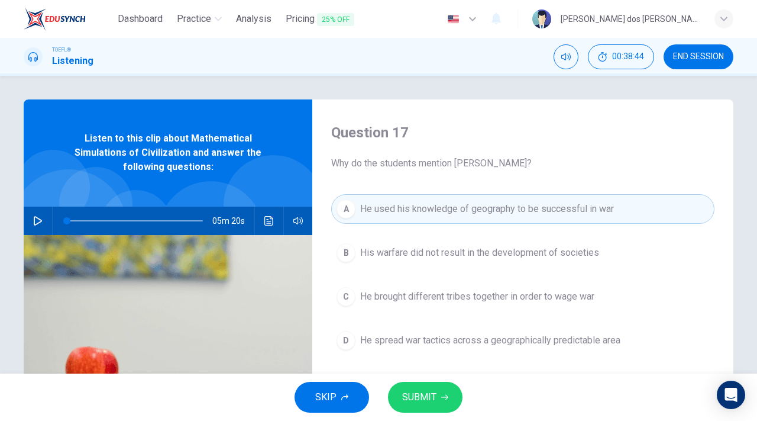
click at [385, 301] on span "He brought different tribes together in order to wage war" at bounding box center [477, 296] width 234 height 14
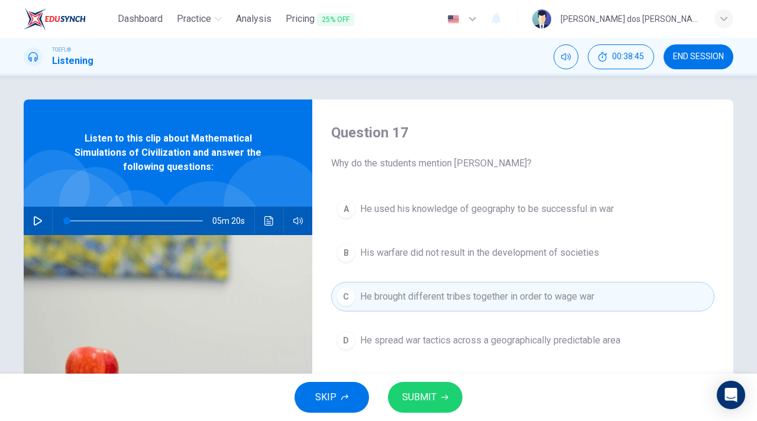
click at [413, 401] on span "SUBMIT" at bounding box center [419, 397] width 34 height 17
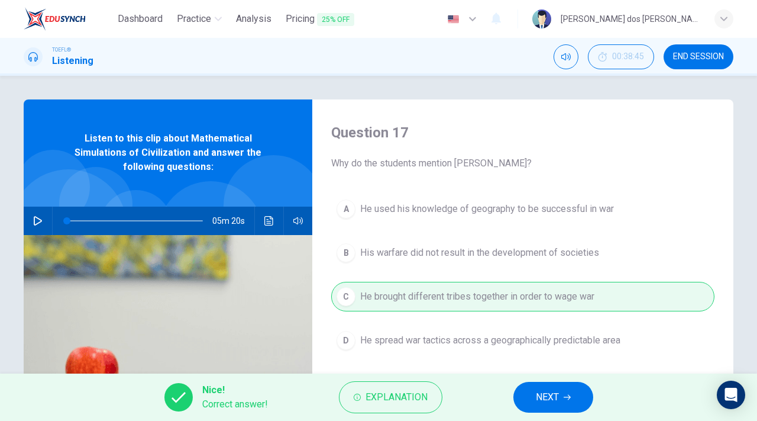
click at [578, 401] on button "NEXT" at bounding box center [554, 397] width 80 height 31
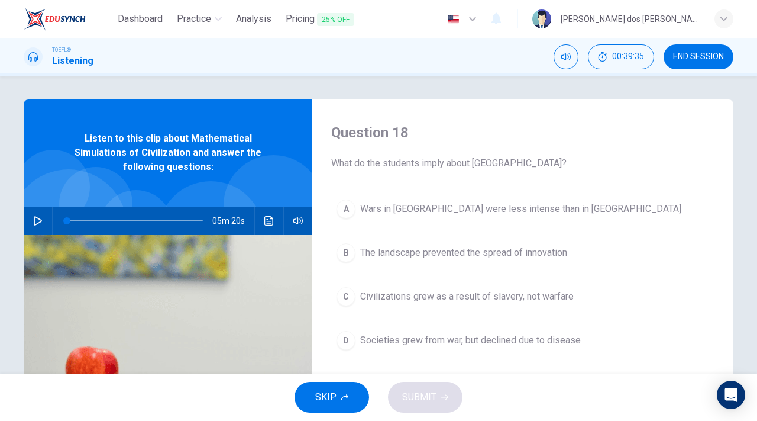
click at [344, 204] on div "A" at bounding box center [346, 208] width 19 height 19
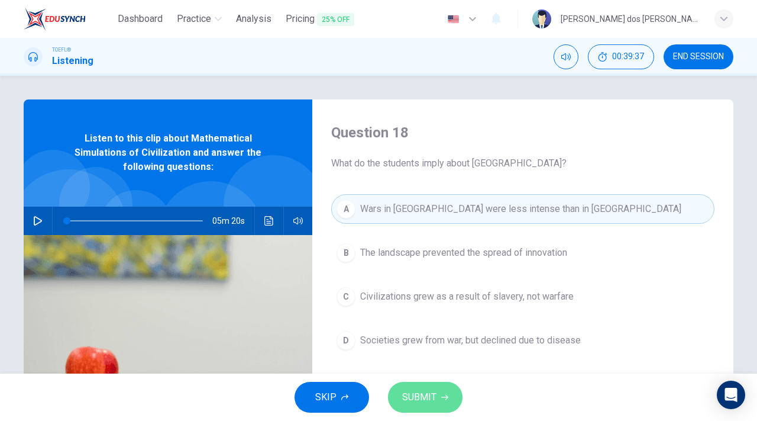
click at [428, 397] on span "SUBMIT" at bounding box center [419, 397] width 34 height 17
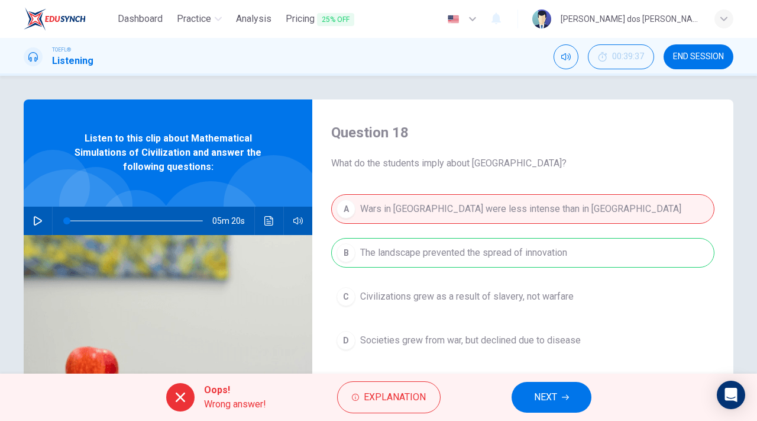
click at [561, 391] on button "NEXT" at bounding box center [552, 397] width 80 height 31
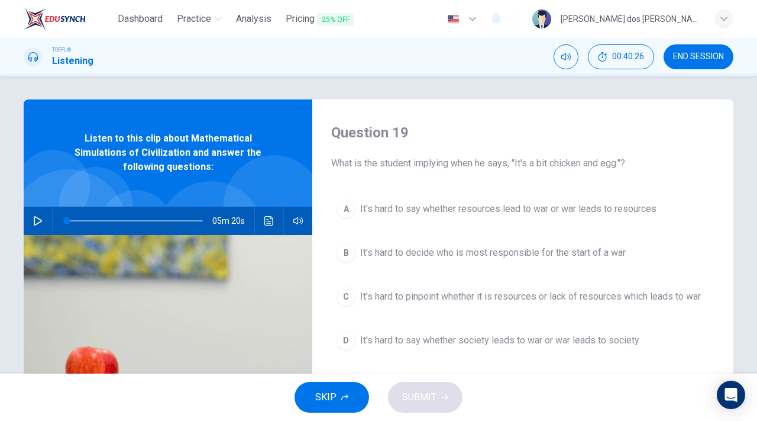
click at [454, 339] on span "It's hard to say whether society leads to war or war leads to society" at bounding box center [499, 340] width 279 height 14
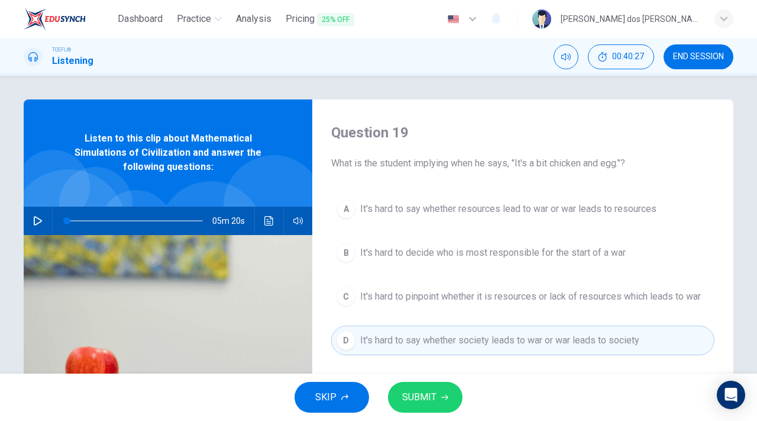
click at [406, 396] on span "SUBMIT" at bounding box center [419, 397] width 34 height 17
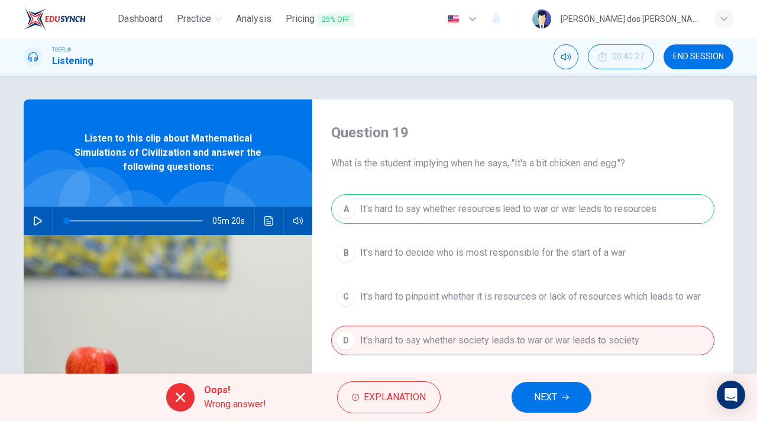
click at [561, 398] on button "NEXT" at bounding box center [552, 397] width 80 height 31
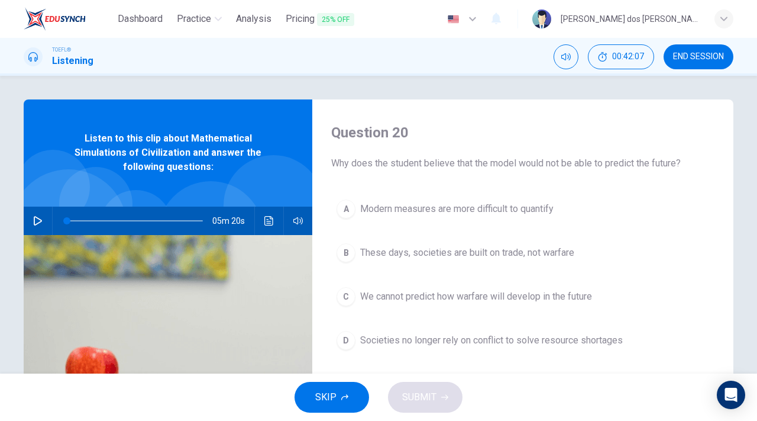
click at [411, 343] on span "Societies no longer rely on conflict to solve resource shortages" at bounding box center [491, 340] width 263 height 14
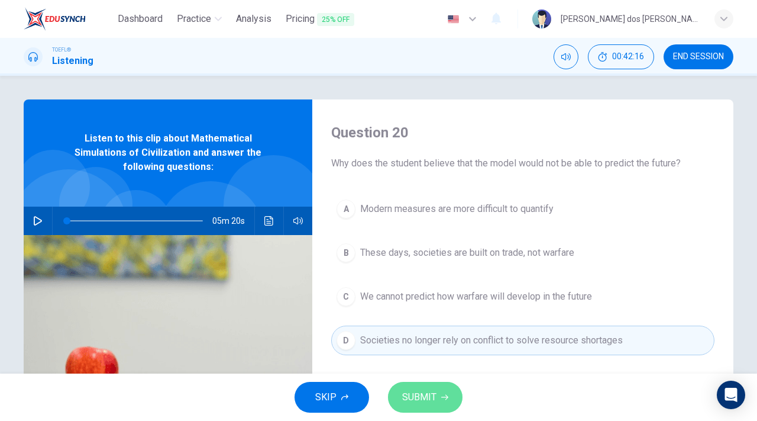
click at [408, 388] on button "SUBMIT" at bounding box center [425, 397] width 75 height 31
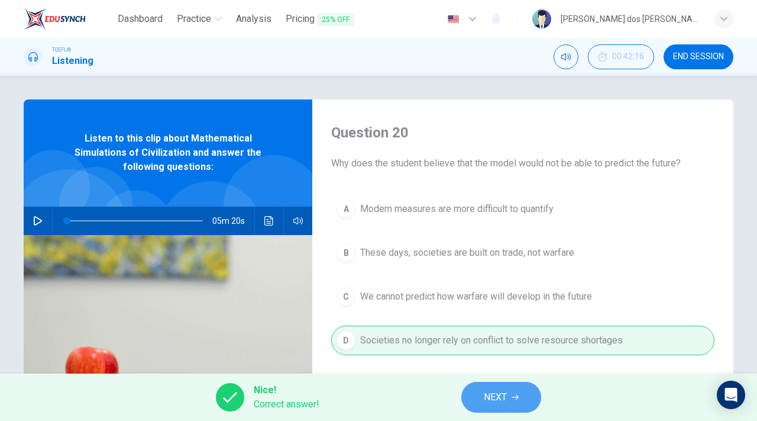
click at [495, 396] on span "NEXT" at bounding box center [495, 397] width 23 height 17
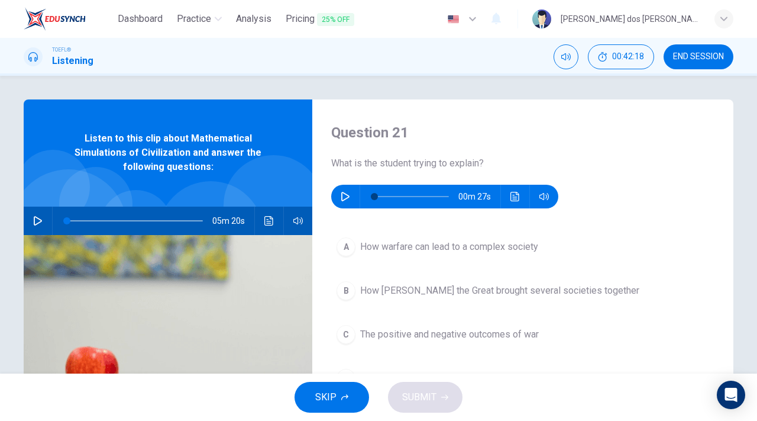
click at [346, 207] on button "button" at bounding box center [345, 197] width 19 height 24
type input "0"
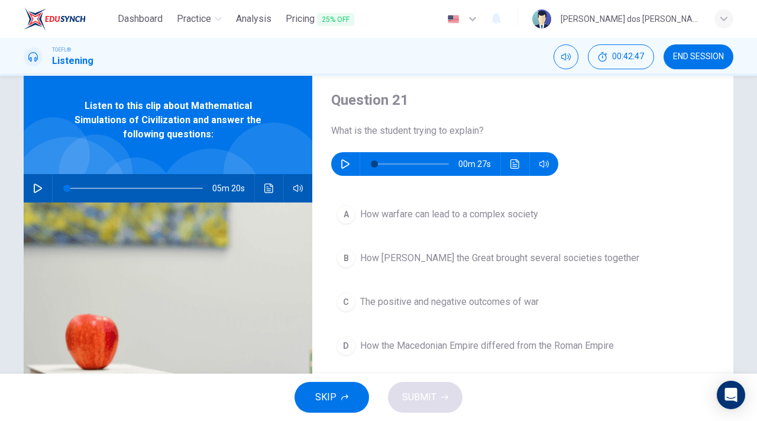
scroll to position [59, 0]
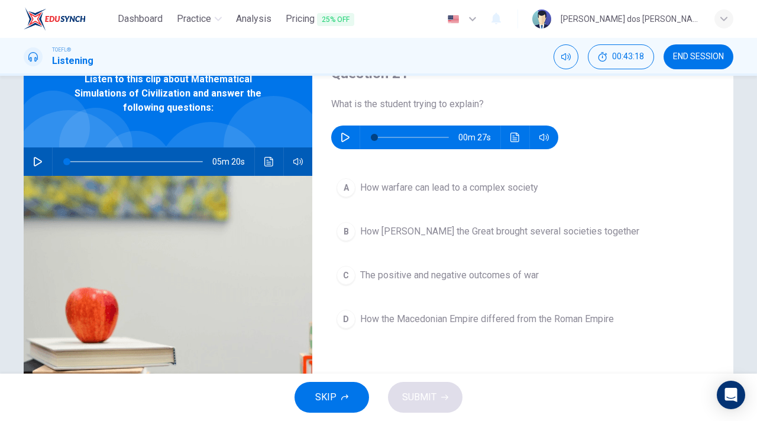
click at [480, 194] on span "How warfare can lead to a complex society" at bounding box center [449, 187] width 178 height 14
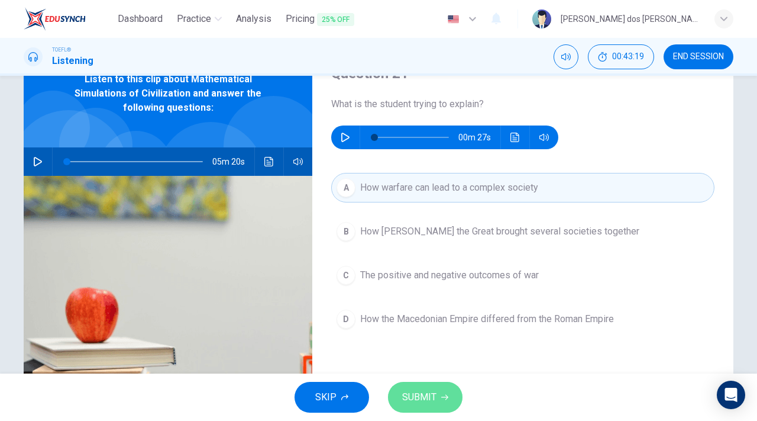
click at [430, 401] on span "SUBMIT" at bounding box center [419, 397] width 34 height 17
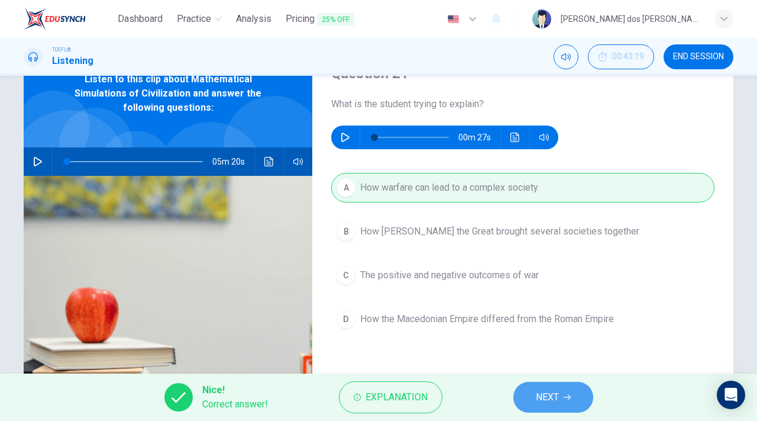
click at [576, 399] on button "NEXT" at bounding box center [554, 397] width 80 height 31
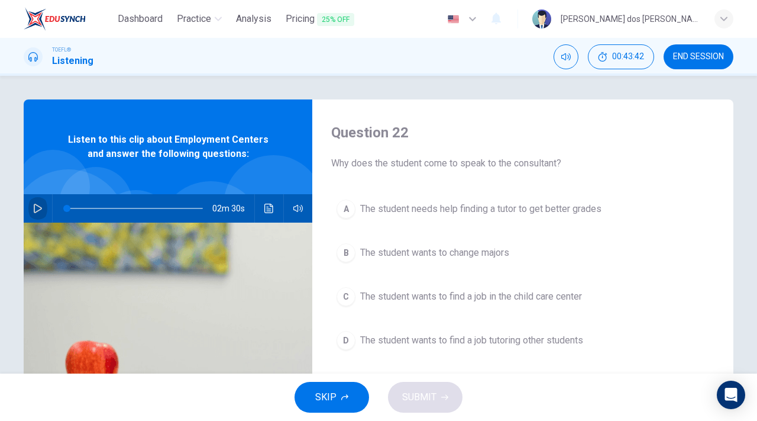
click at [38, 208] on icon "button" at bounding box center [38, 208] width 8 height 9
type input "0"
click at [428, 296] on span "The student wants to find a job in the child care center" at bounding box center [471, 296] width 222 height 14
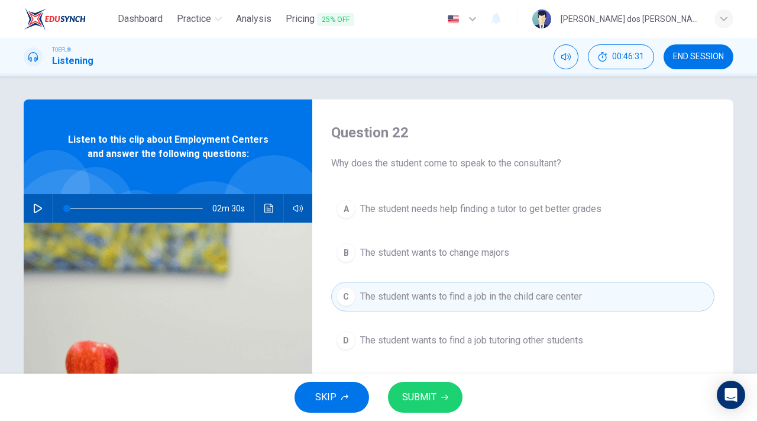
click at [405, 390] on span "SUBMIT" at bounding box center [419, 397] width 34 height 17
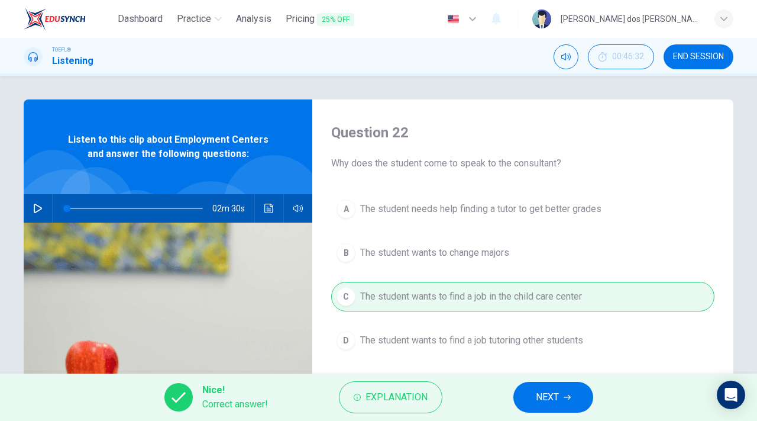
click at [539, 400] on span "NEXT" at bounding box center [547, 397] width 23 height 17
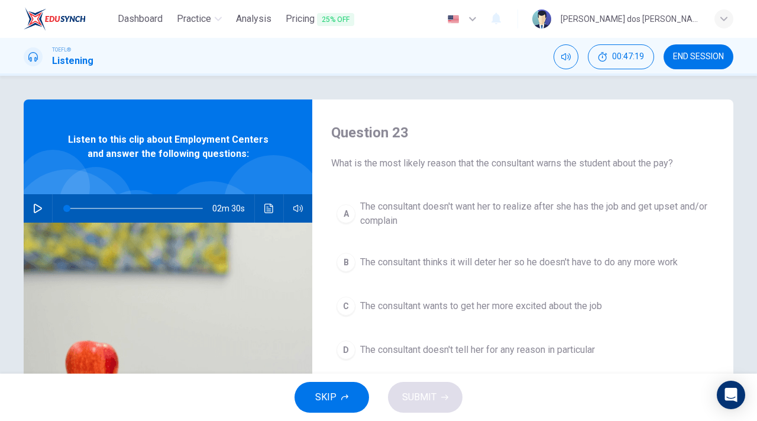
click at [444, 218] on span "The consultant doesn't want her to realize after she has the job and get upset …" at bounding box center [534, 213] width 349 height 28
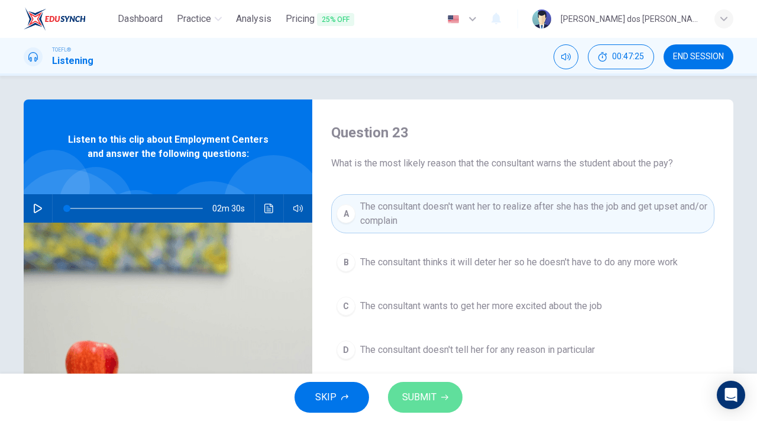
click at [441, 395] on icon "button" at bounding box center [444, 396] width 7 height 7
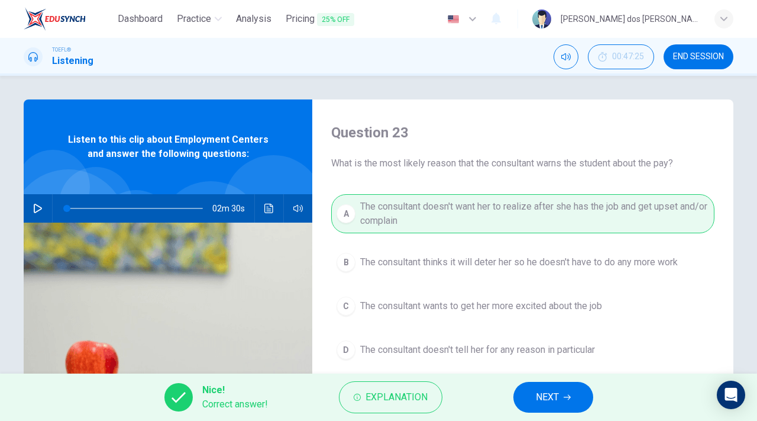
click at [551, 389] on span "NEXT" at bounding box center [547, 397] width 23 height 17
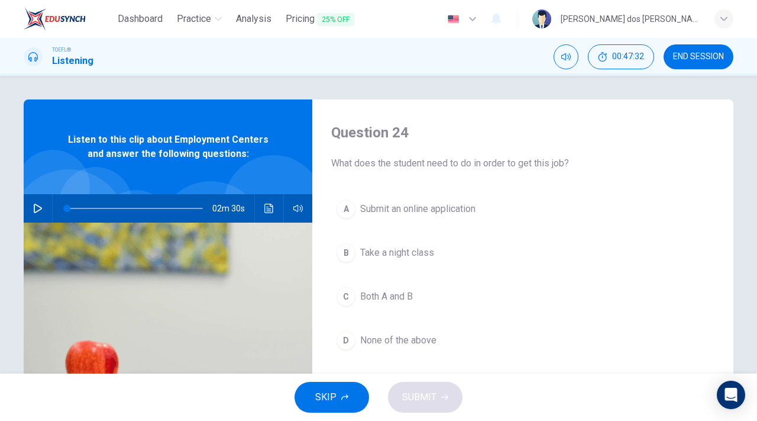
click at [348, 250] on div "B" at bounding box center [346, 252] width 19 height 19
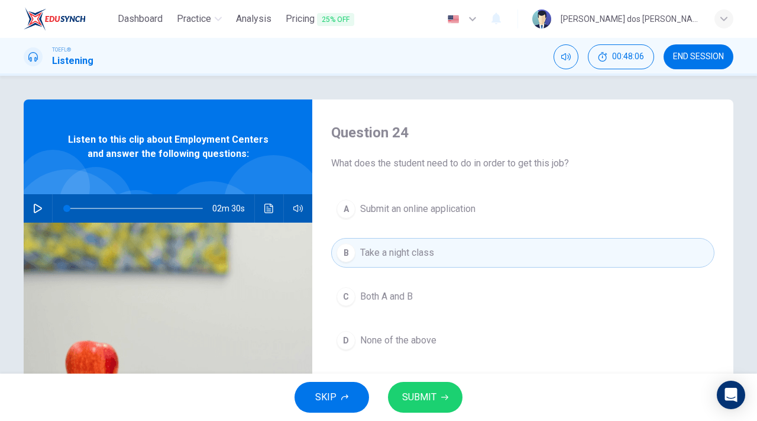
click at [424, 392] on span "SUBMIT" at bounding box center [419, 397] width 34 height 17
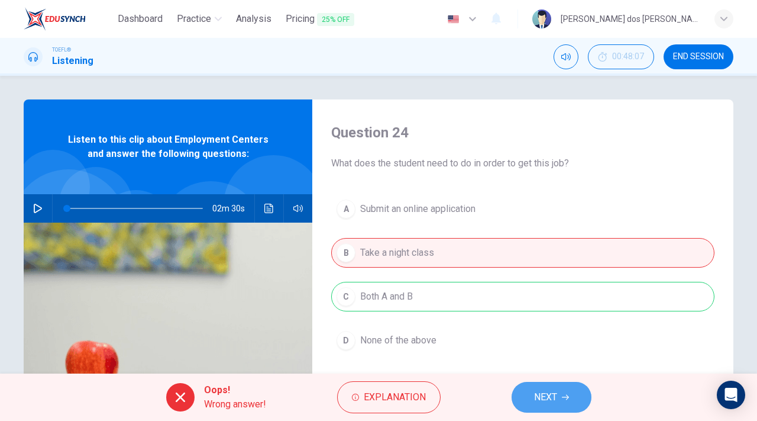
click at [543, 401] on span "NEXT" at bounding box center [545, 397] width 23 height 17
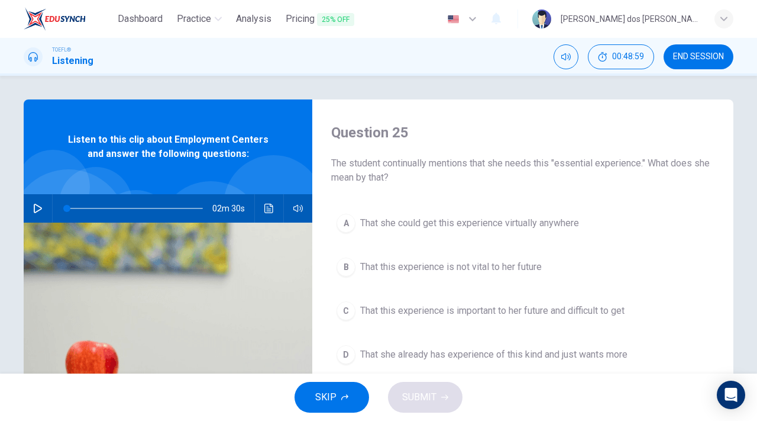
click at [409, 305] on span "That this experience is important to her future and difficult to get" at bounding box center [492, 310] width 264 height 14
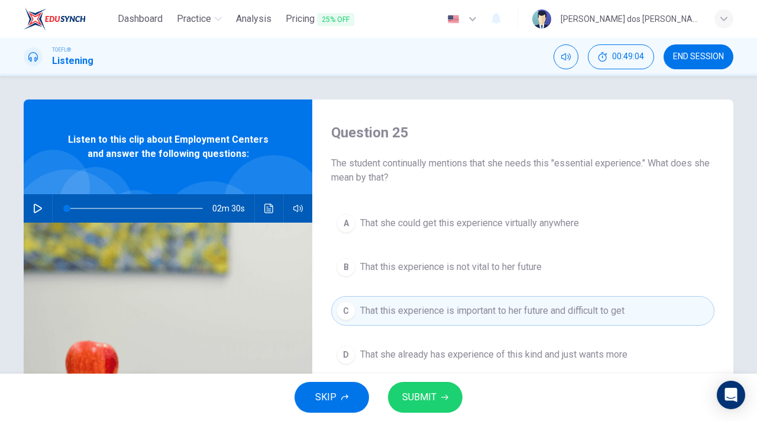
click at [421, 390] on span "SUBMIT" at bounding box center [419, 397] width 34 height 17
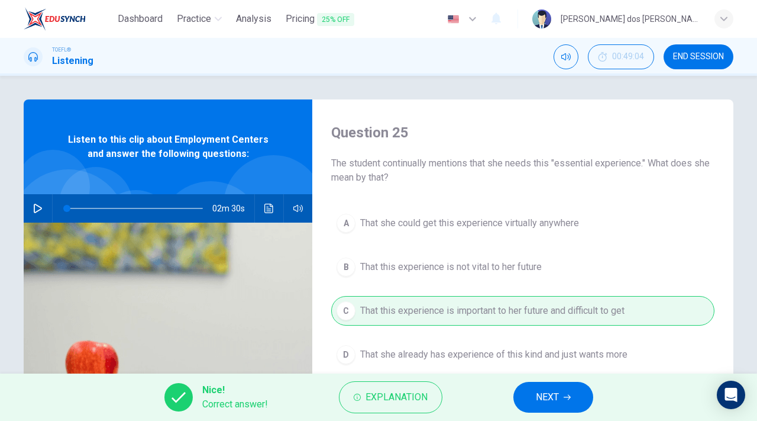
click at [534, 387] on button "NEXT" at bounding box center [554, 397] width 80 height 31
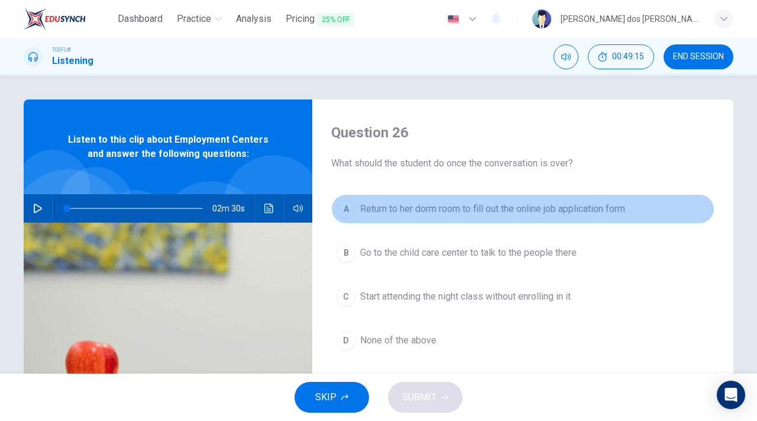
click at [412, 209] on span "Return to her dorm room to fill out the online job application form" at bounding box center [492, 209] width 265 height 14
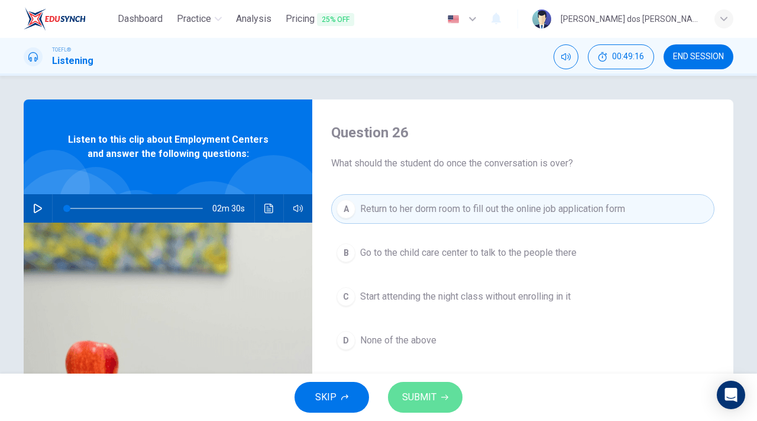
click at [426, 386] on button "SUBMIT" at bounding box center [425, 397] width 75 height 31
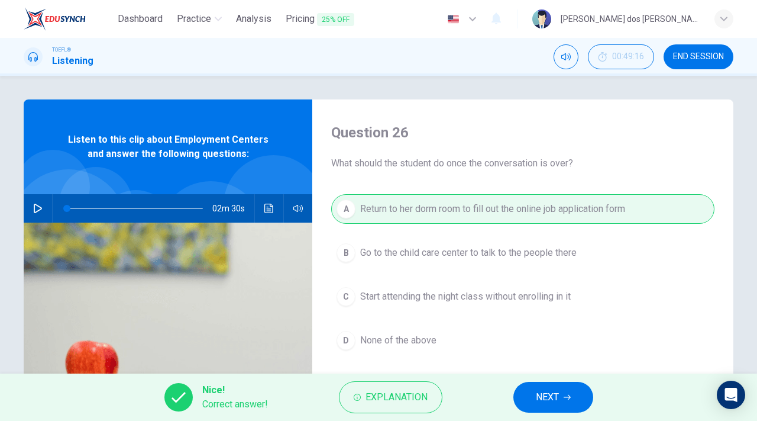
click at [552, 388] on button "NEXT" at bounding box center [554, 397] width 80 height 31
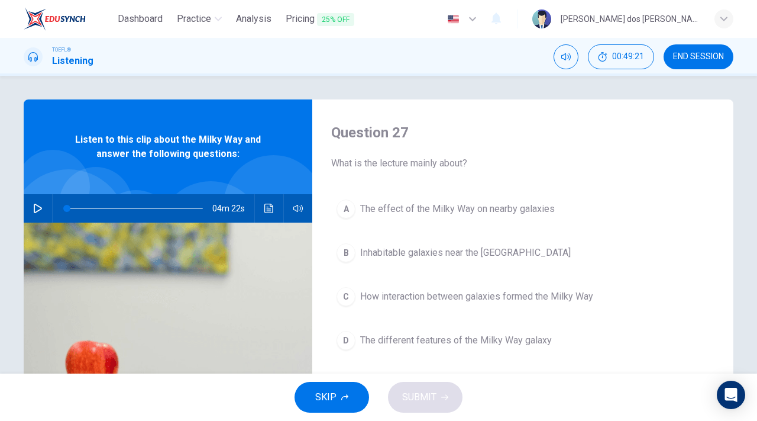
click at [35, 204] on icon "button" at bounding box center [37, 208] width 9 height 9
type input "0"
click at [700, 60] on span "END SESSION" at bounding box center [698, 56] width 51 height 9
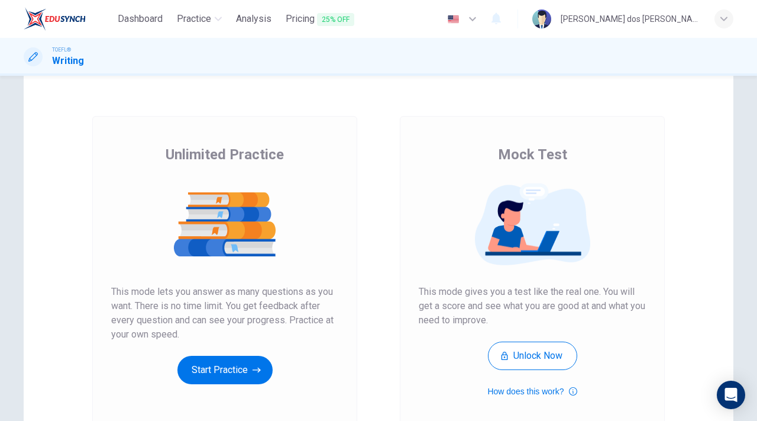
scroll to position [59, 0]
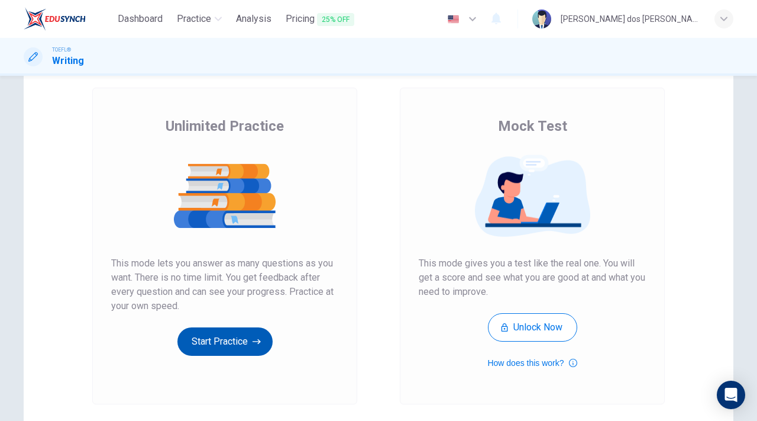
click at [207, 338] on button "Start Practice" at bounding box center [224, 341] width 95 height 28
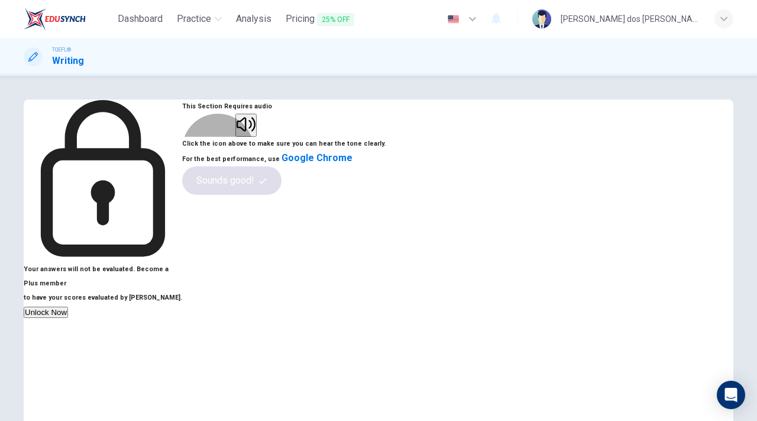
click at [257, 137] on button "button" at bounding box center [245, 125] width 21 height 23
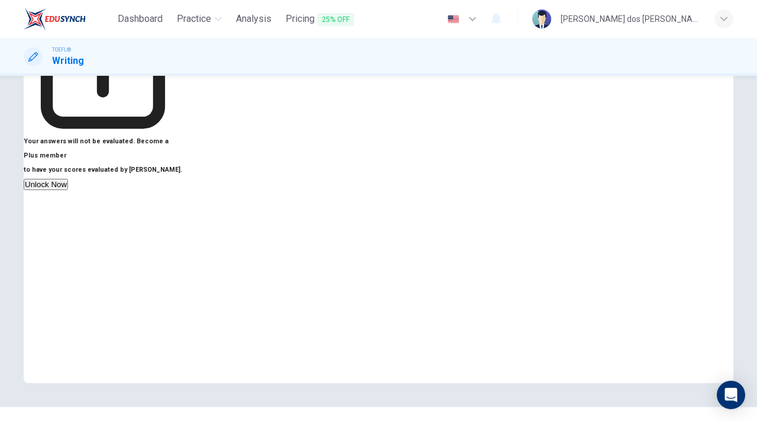
scroll to position [151, 0]
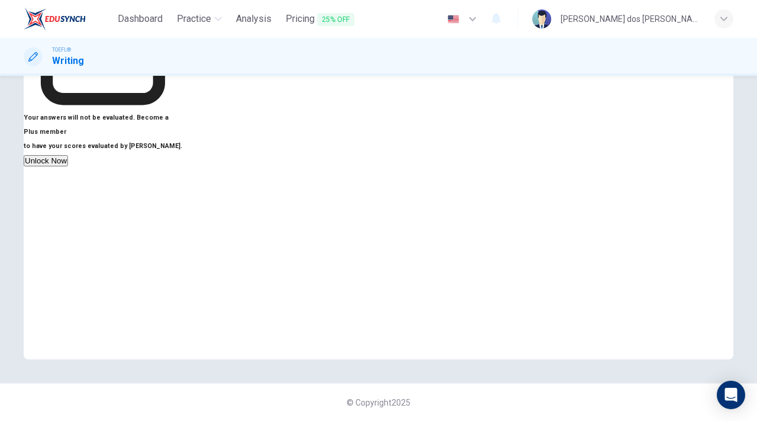
click at [282, 43] on button "Sounds good!" at bounding box center [231, 29] width 99 height 28
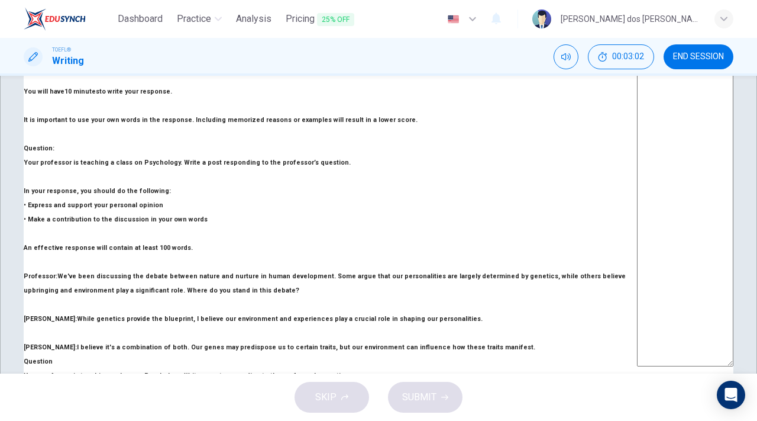
scroll to position [51, 0]
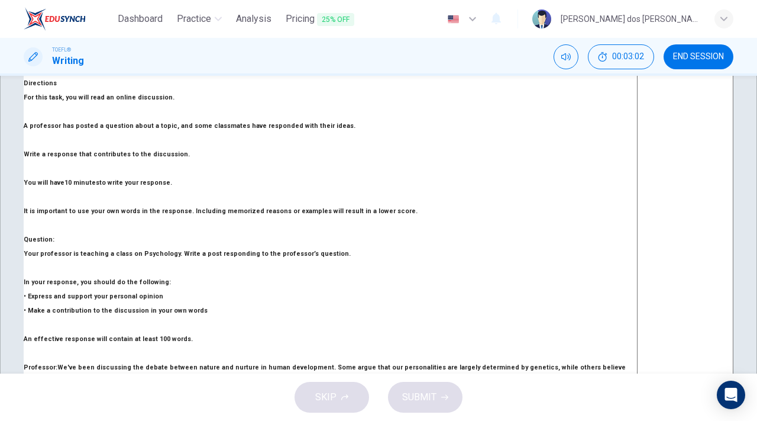
click at [637, 111] on textarea at bounding box center [685, 259] width 96 height 395
type textarea "S"
type textarea "x"
type textarea "So"
type textarea "x"
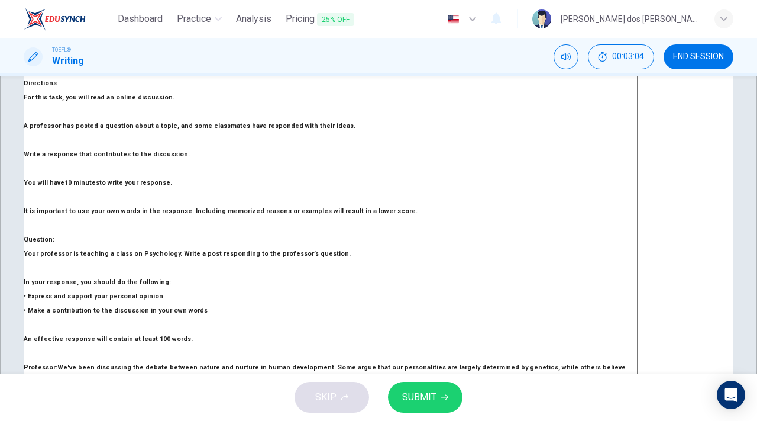
type textarea "Som"
type textarea "x"
type textarea "Some"
type textarea "x"
type textarea "Some"
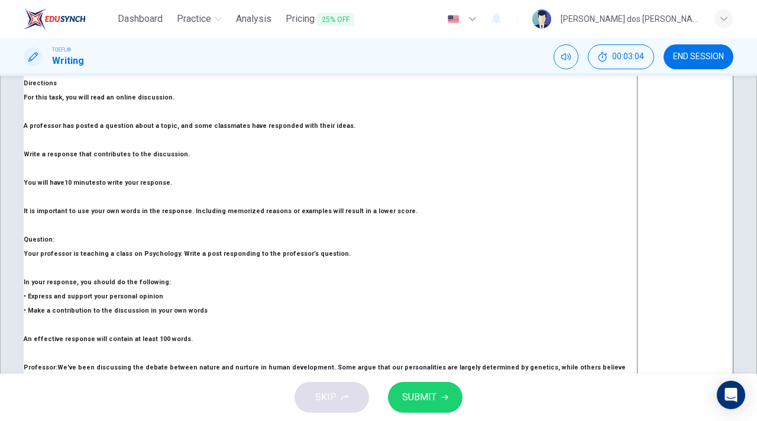
type textarea "x"
type textarea "Some p"
type textarea "x"
type textarea "Some pr"
type textarea "x"
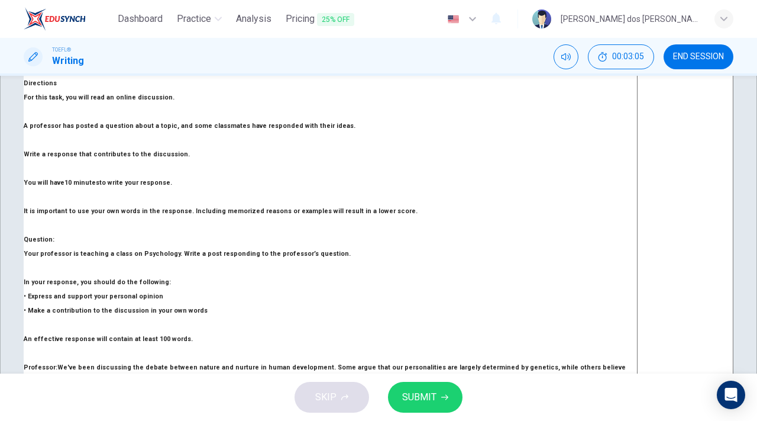
type textarea "Some pre"
type textarea "x"
type textarea "Some prep"
type textarea "x"
type textarea "Some pre"
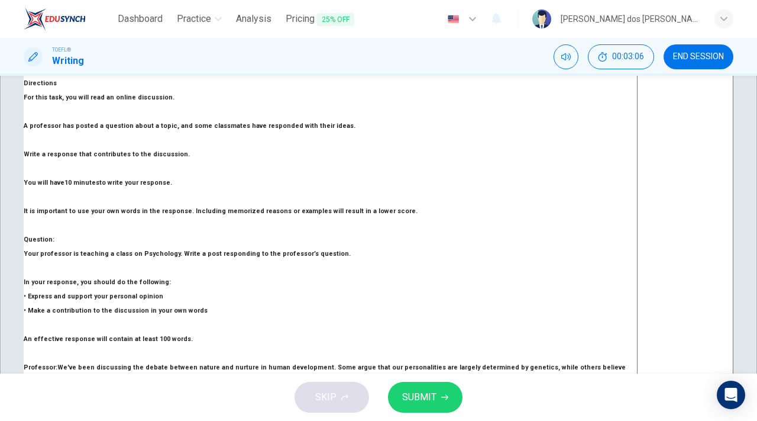
type textarea "x"
type textarea "Some pr"
type textarea "x"
type textarea "Some p"
type textarea "x"
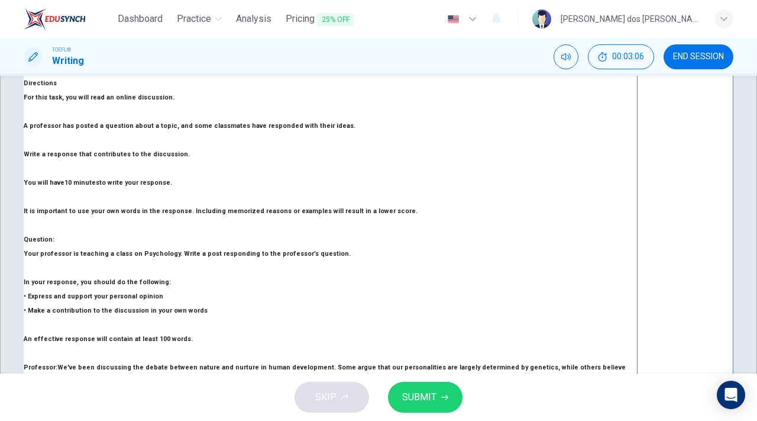
type textarea "Some pe"
type textarea "x"
type textarea "Some peo"
type textarea "x"
type textarea "Some peop"
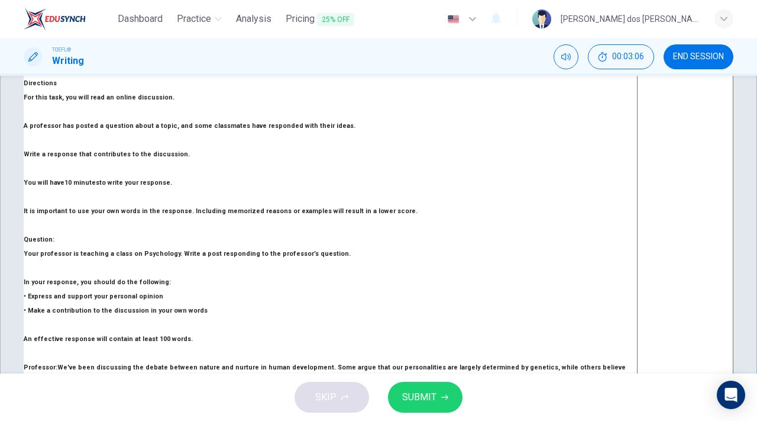
type textarea "x"
type textarea "Some peopl"
type textarea "x"
type textarea "Some people"
type textarea "x"
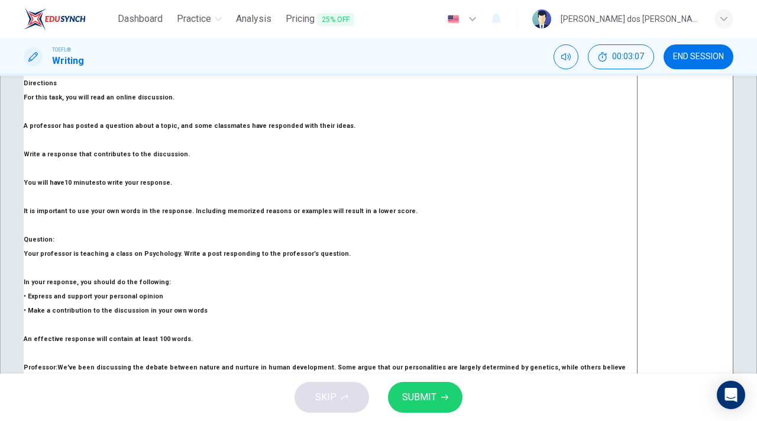
type textarea "Some people"
type textarea "x"
type textarea "Some people p"
type textarea "x"
type textarea "Some people pr"
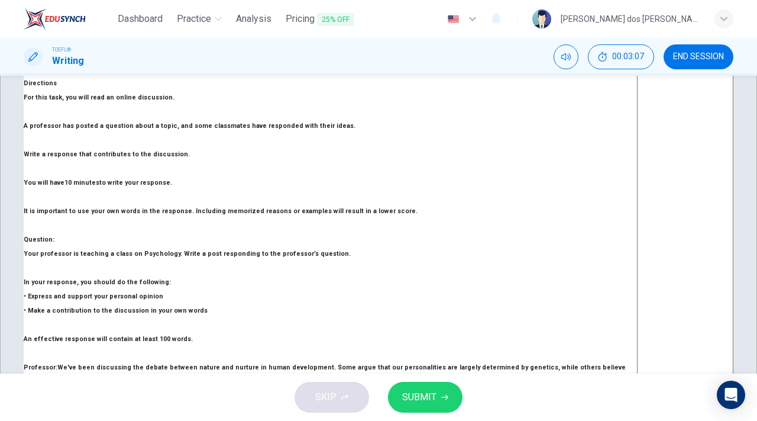
type textarea "x"
type textarea "Some people pre"
type textarea "x"
type textarea "Some people pr"
type textarea "x"
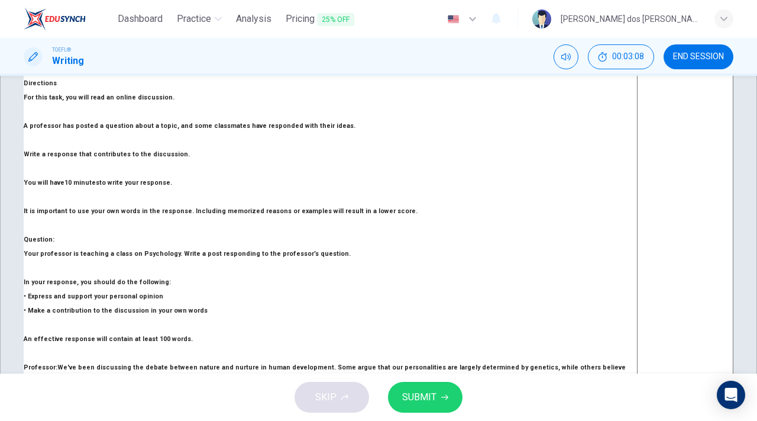
type textarea "Some people p"
type textarea "x"
type textarea "Some people"
type textarea "x"
type textarea "Some people"
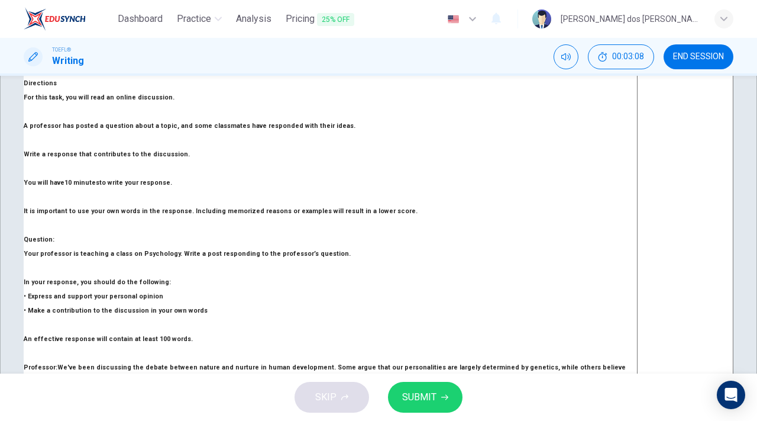
type textarea "x"
type textarea "Some peopl"
type textarea "x"
type textarea "Some peop"
type textarea "x"
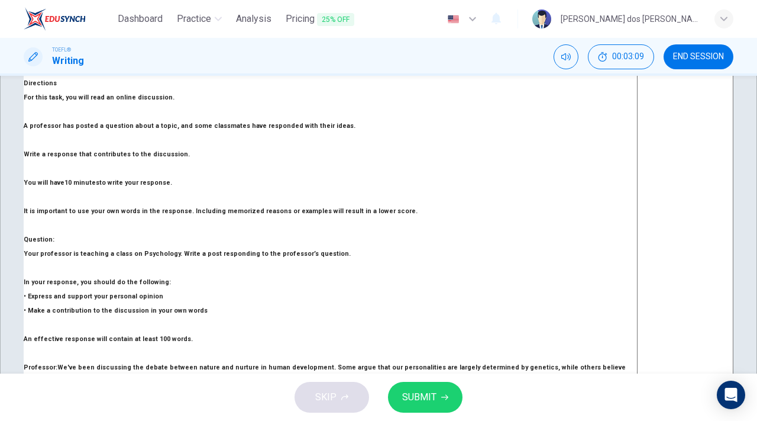
type textarea "Some peo"
type textarea "x"
type textarea "Some pe"
type textarea "x"
type textarea "Some p"
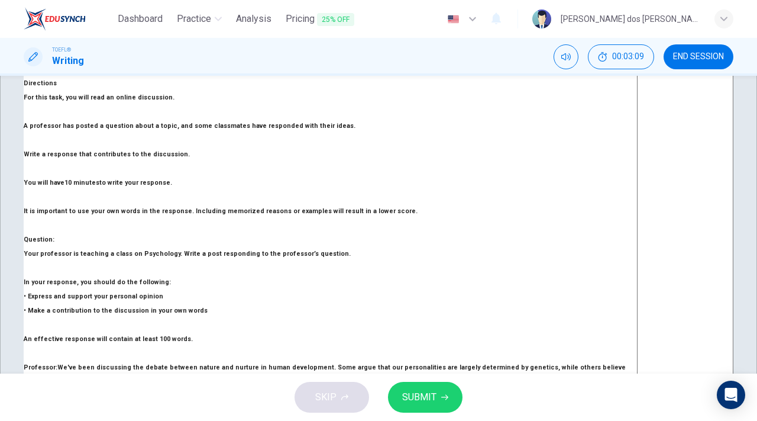
type textarea "x"
type textarea "Some"
type textarea "x"
type textarea "Some"
type textarea "x"
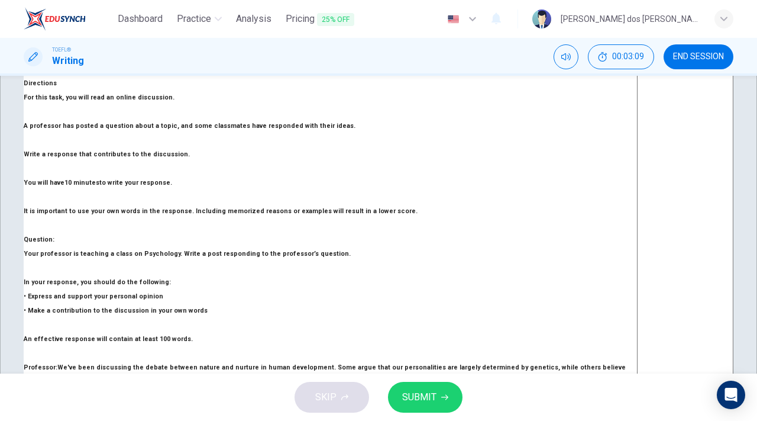
type textarea "Som"
type textarea "x"
type textarea "So"
type textarea "x"
type textarea "S"
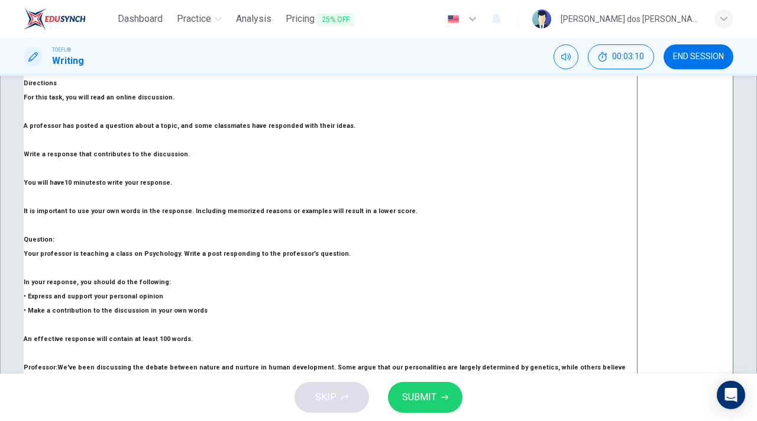
type textarea "x"
type textarea "S"
